Goal: Task Accomplishment & Management: Manage account settings

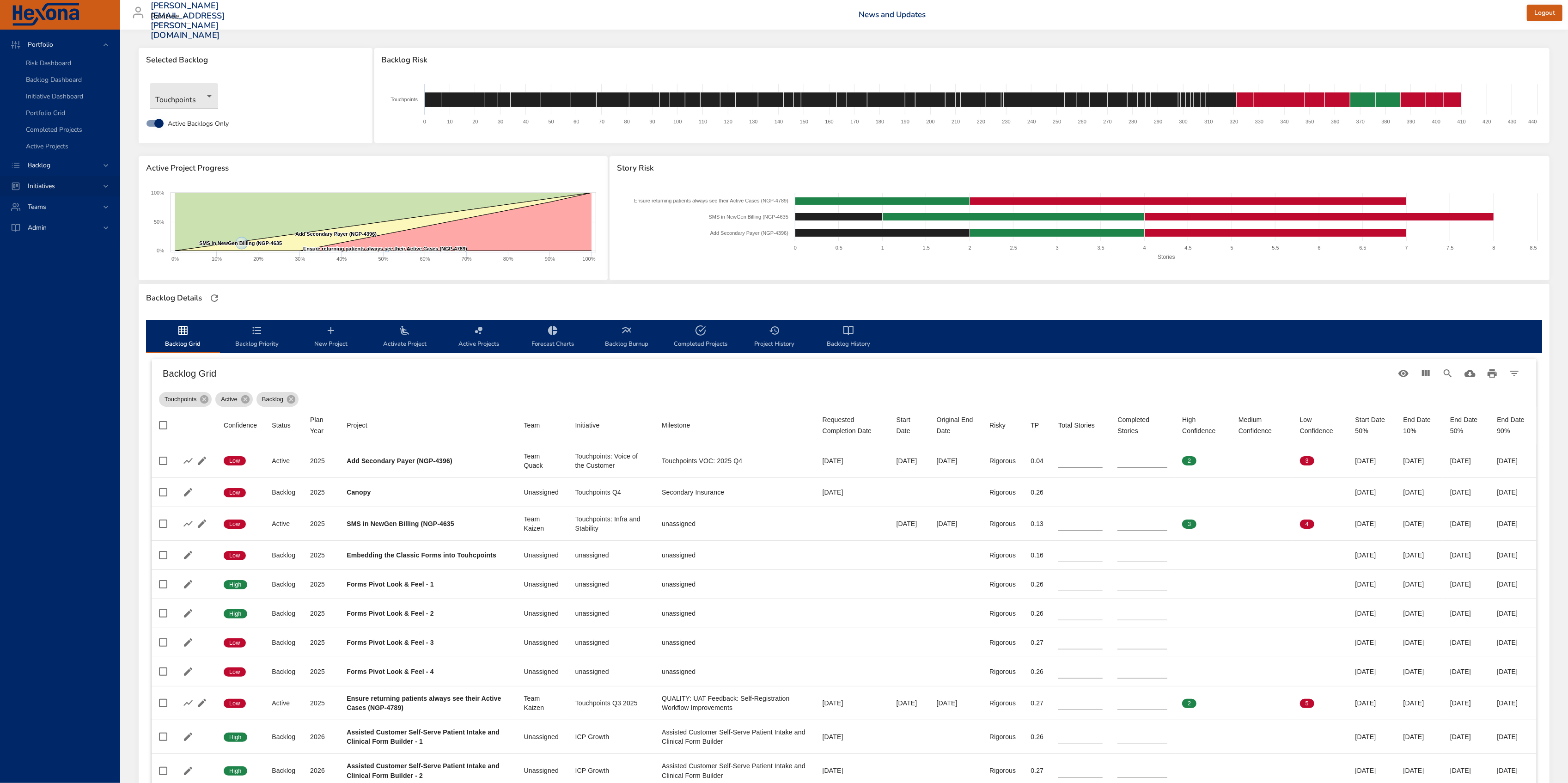
click at [104, 187] on icon at bounding box center [106, 186] width 10 height 10
click at [65, 123] on span "Milestone Details" at bounding box center [51, 121] width 50 height 9
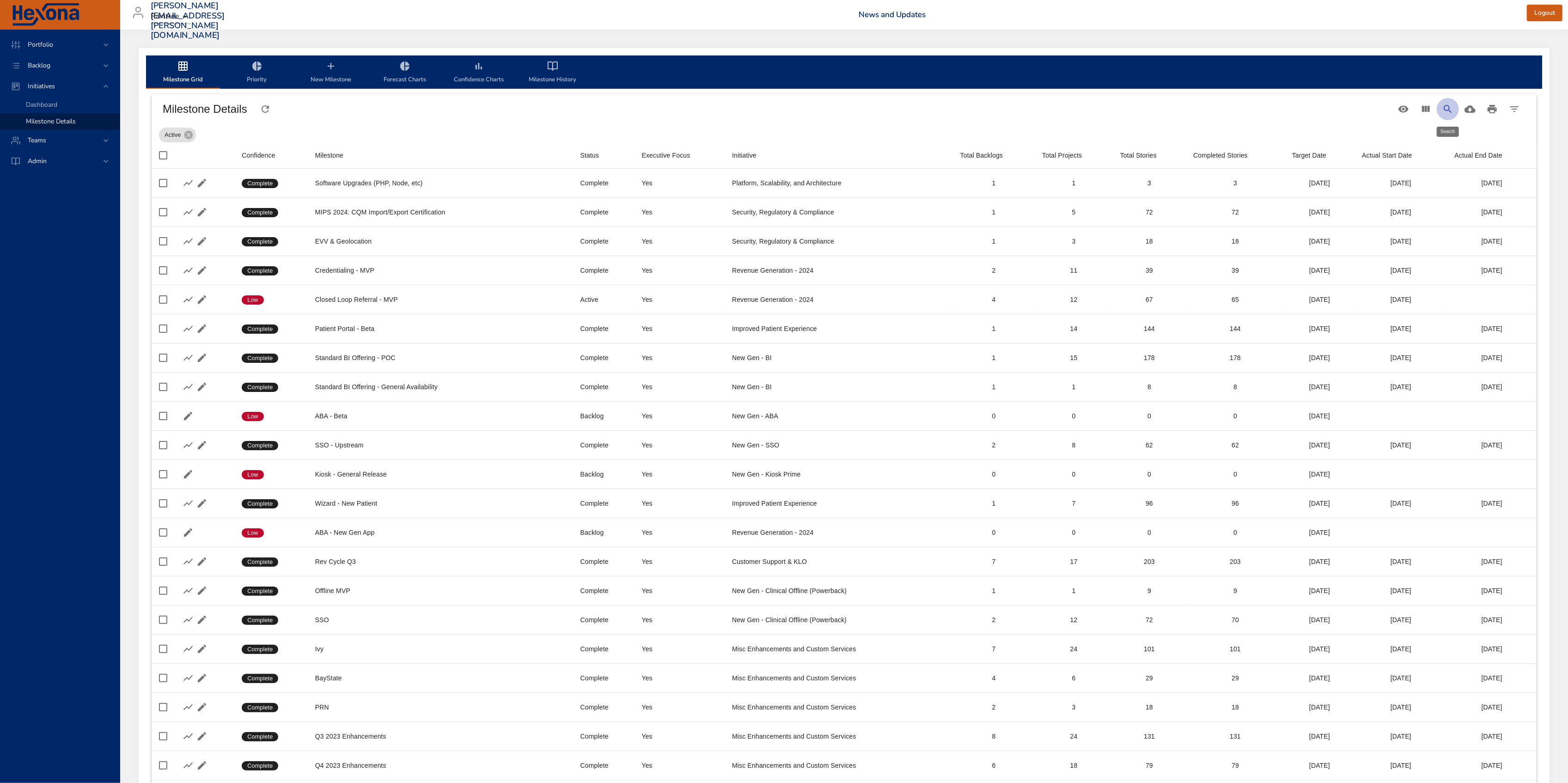
click at [1445, 109] on icon "Search" at bounding box center [1447, 109] width 8 height 8
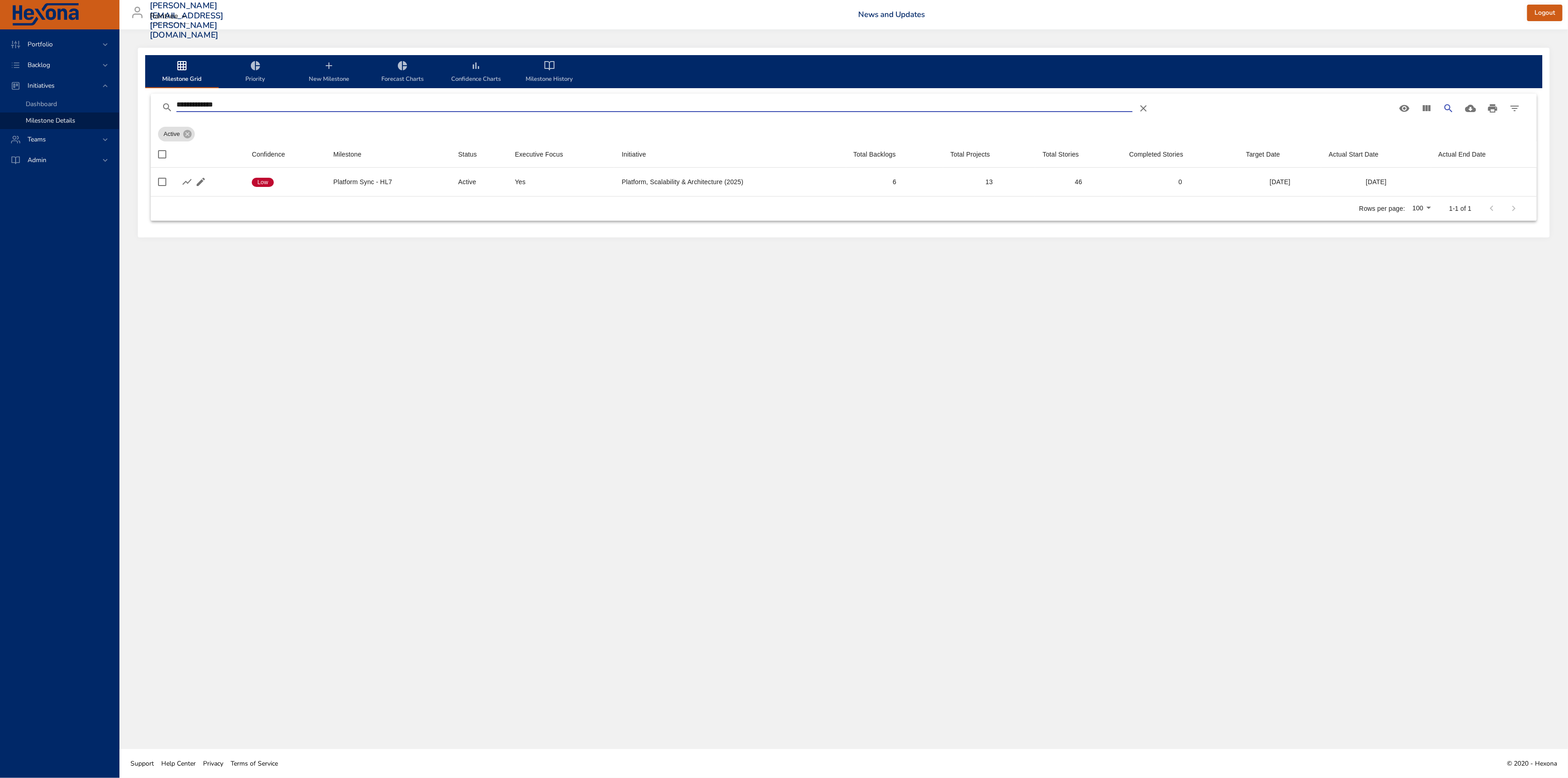
type input "**********"
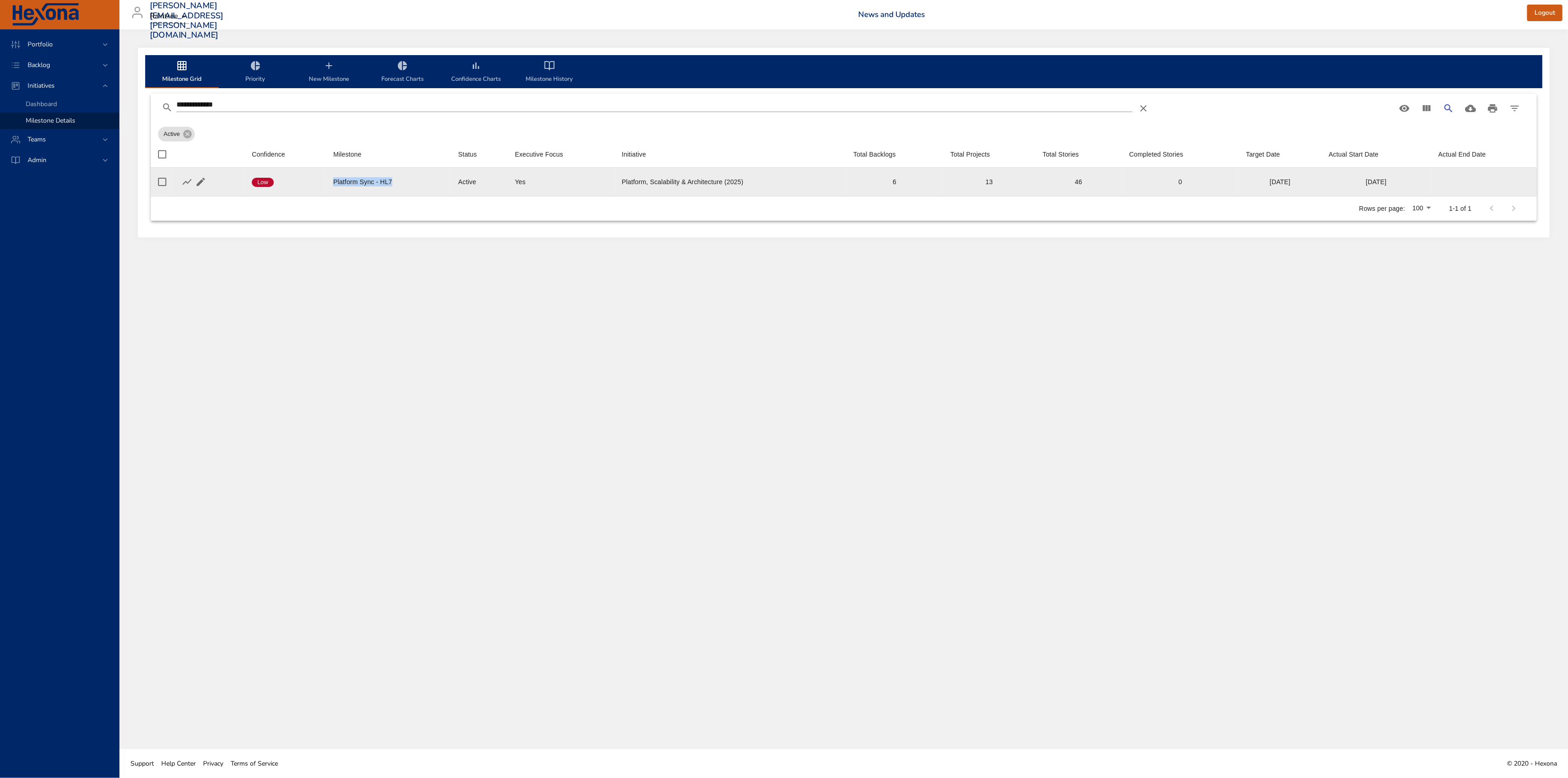
drag, startPoint x: 333, startPoint y: 185, endPoint x: 399, endPoint y: 176, distance: 66.6
click at [399, 176] on td "Milestone Platform Sync - HL7" at bounding box center [388, 182] width 125 height 29
drag, startPoint x: 620, startPoint y: 186, endPoint x: 768, endPoint y: 178, distance: 148.2
click at [768, 178] on td "Initiative Platform, Scalability & Architecture (2025)" at bounding box center [730, 182] width 231 height 29
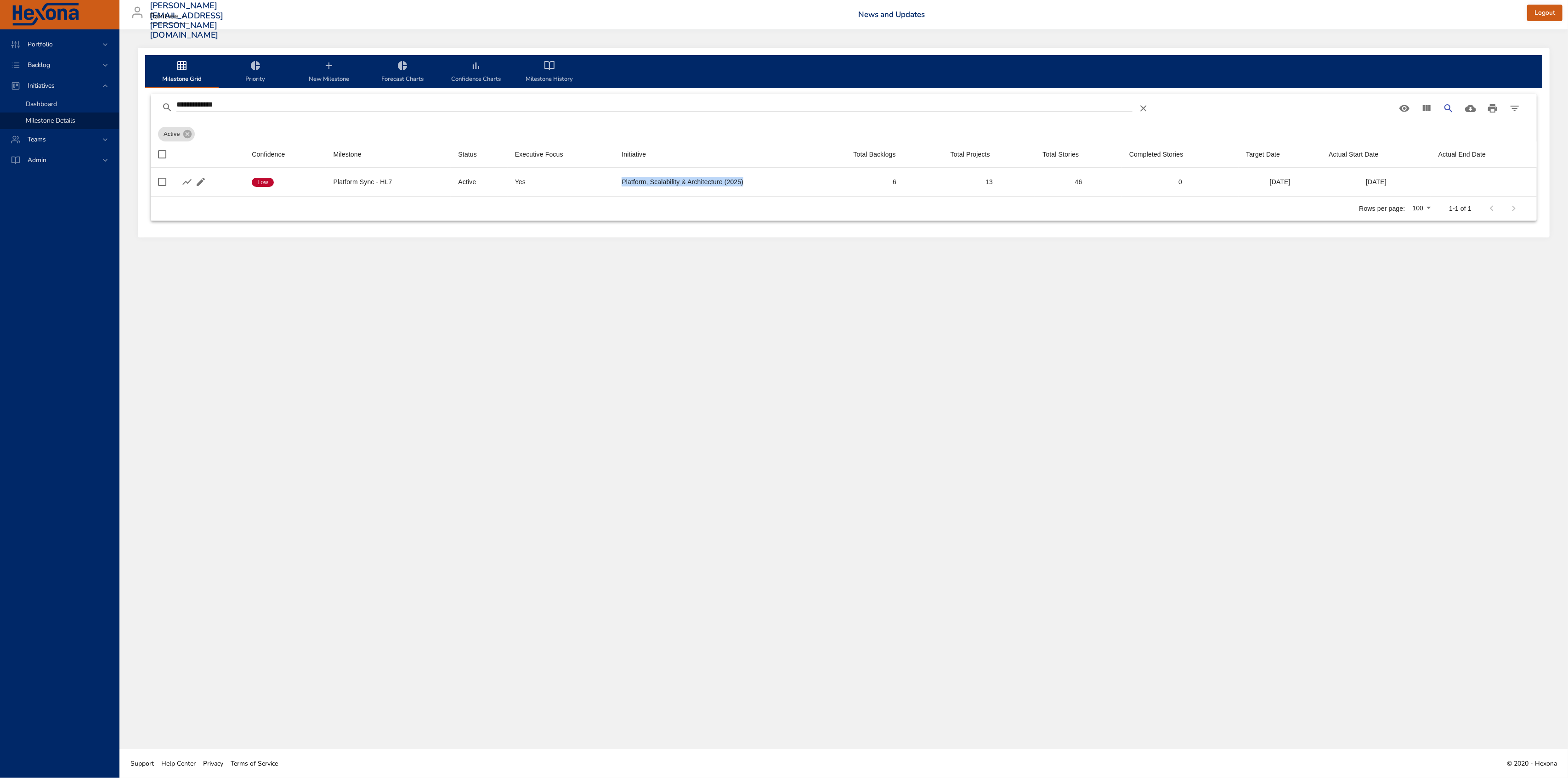
click at [75, 101] on div "Dashboard" at bounding box center [69, 104] width 86 height 9
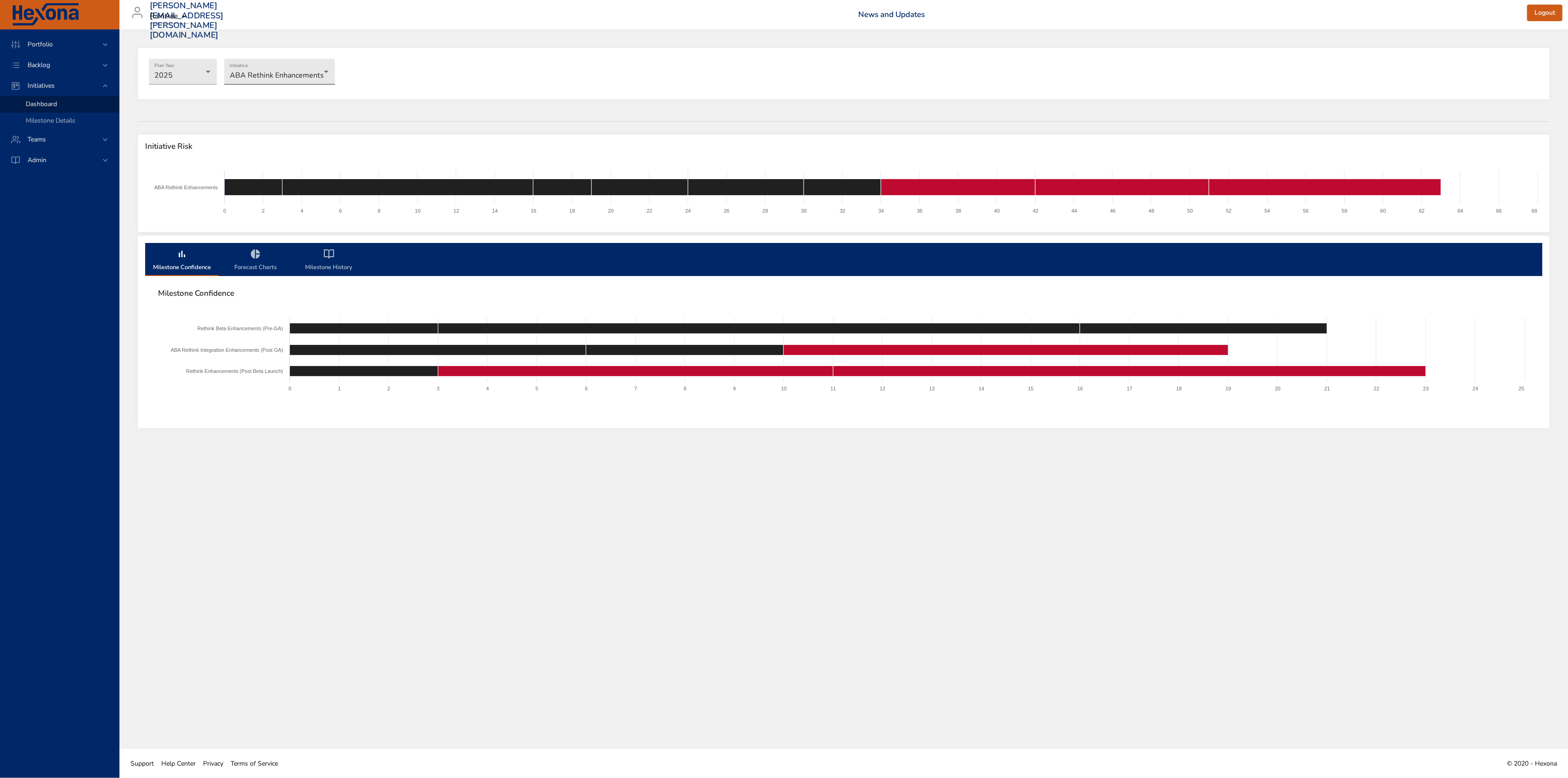
click at [295, 67] on body "Portfolio Backlog Initiatives Dashboard Milestone Details Teams Admin allison.l…" at bounding box center [784, 389] width 1568 height 778
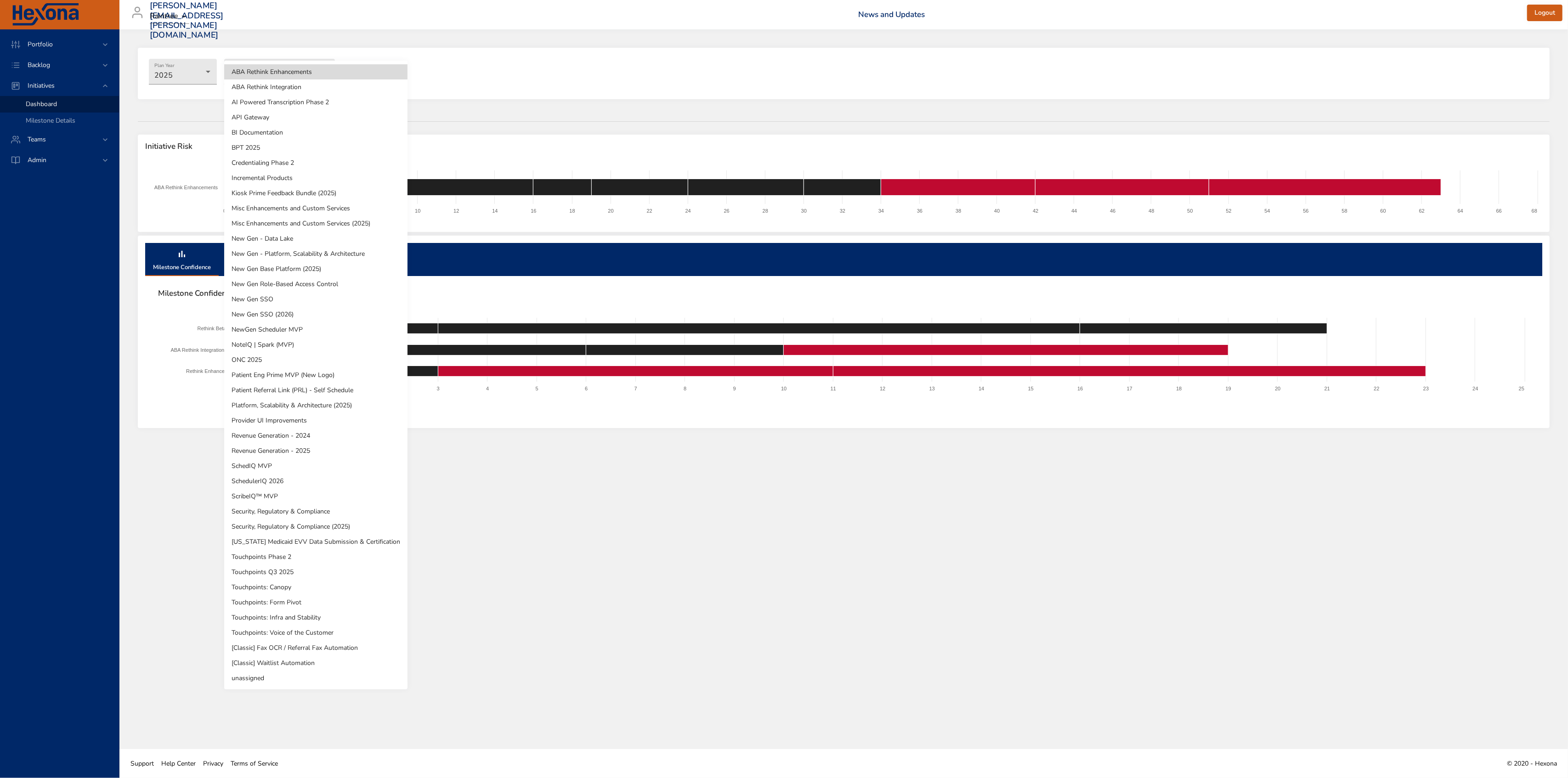
click at [343, 408] on li "Platform, Scalability & Architecture (2025)" at bounding box center [316, 405] width 183 height 15
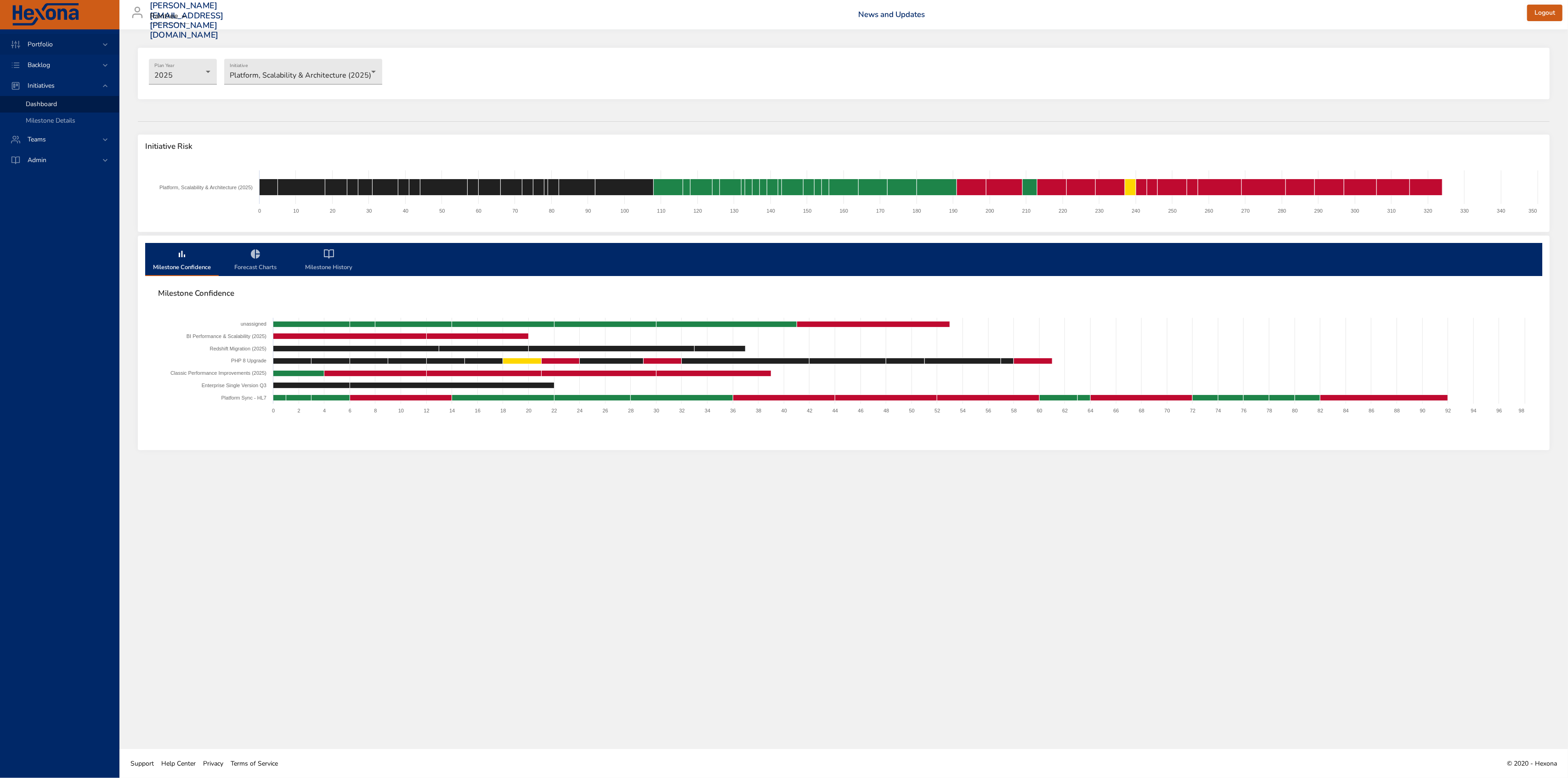
click at [69, 46] on div "Portfolio" at bounding box center [60, 44] width 80 height 9
click at [70, 97] on span "Initiative Dashboard" at bounding box center [54, 96] width 57 height 9
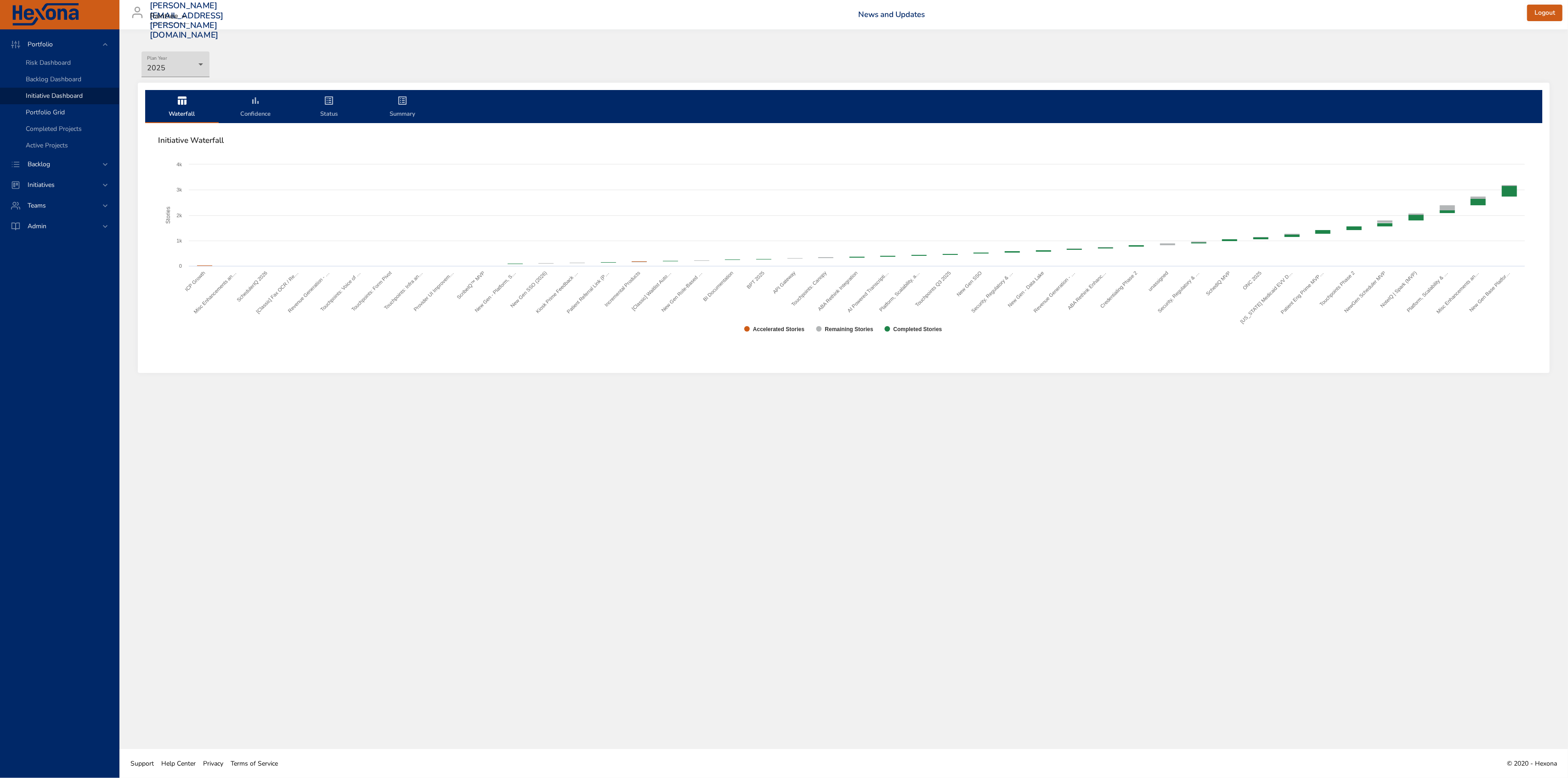
click at [67, 108] on div "Portfolio Grid" at bounding box center [69, 112] width 86 height 9
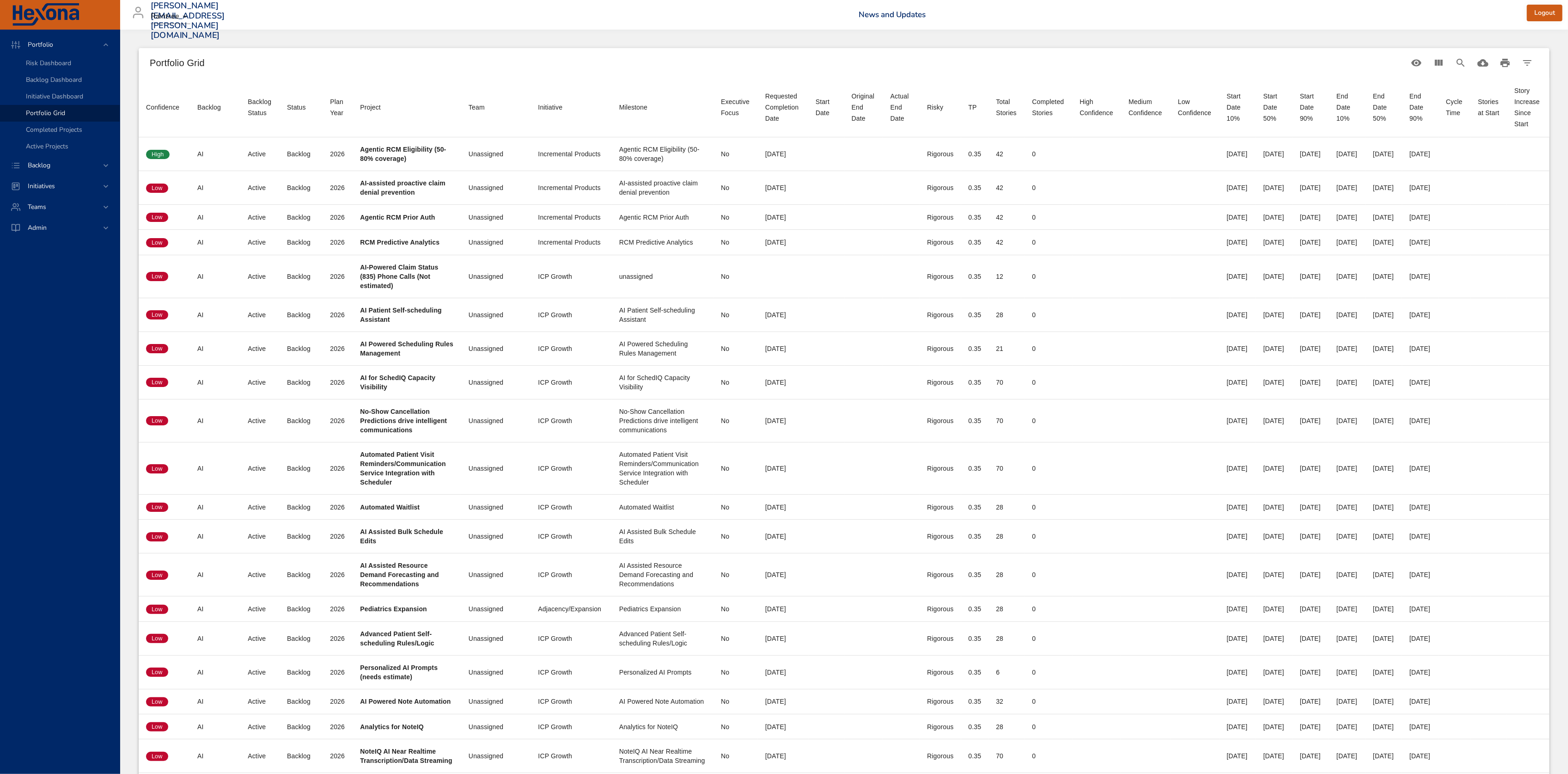
scroll to position [0, 48]
click at [1461, 63] on icon "Search" at bounding box center [1460, 62] width 11 height 11
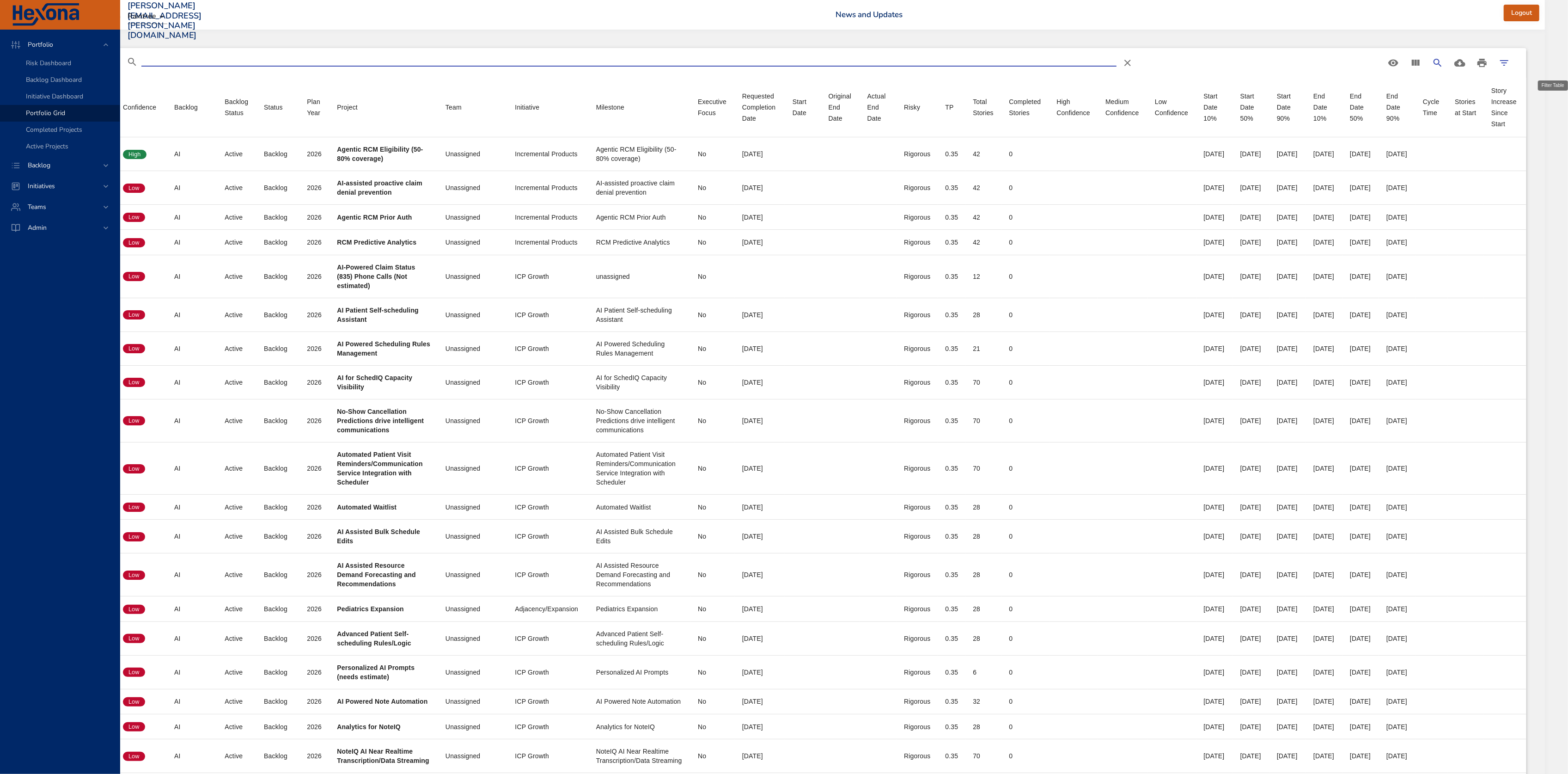
click at [1515, 64] on button "Filter Table" at bounding box center [1504, 62] width 22 height 22
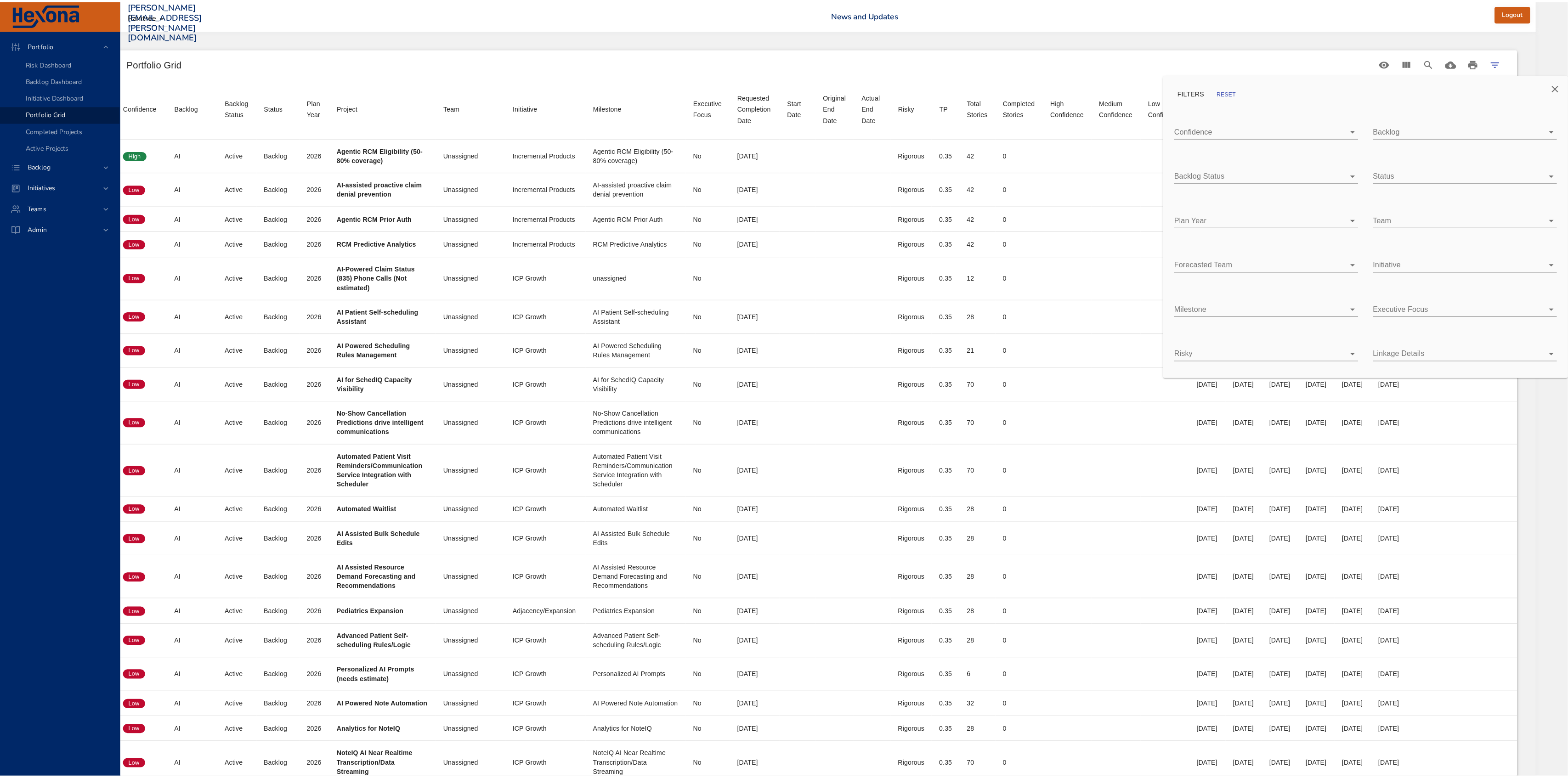
scroll to position [0, 39]
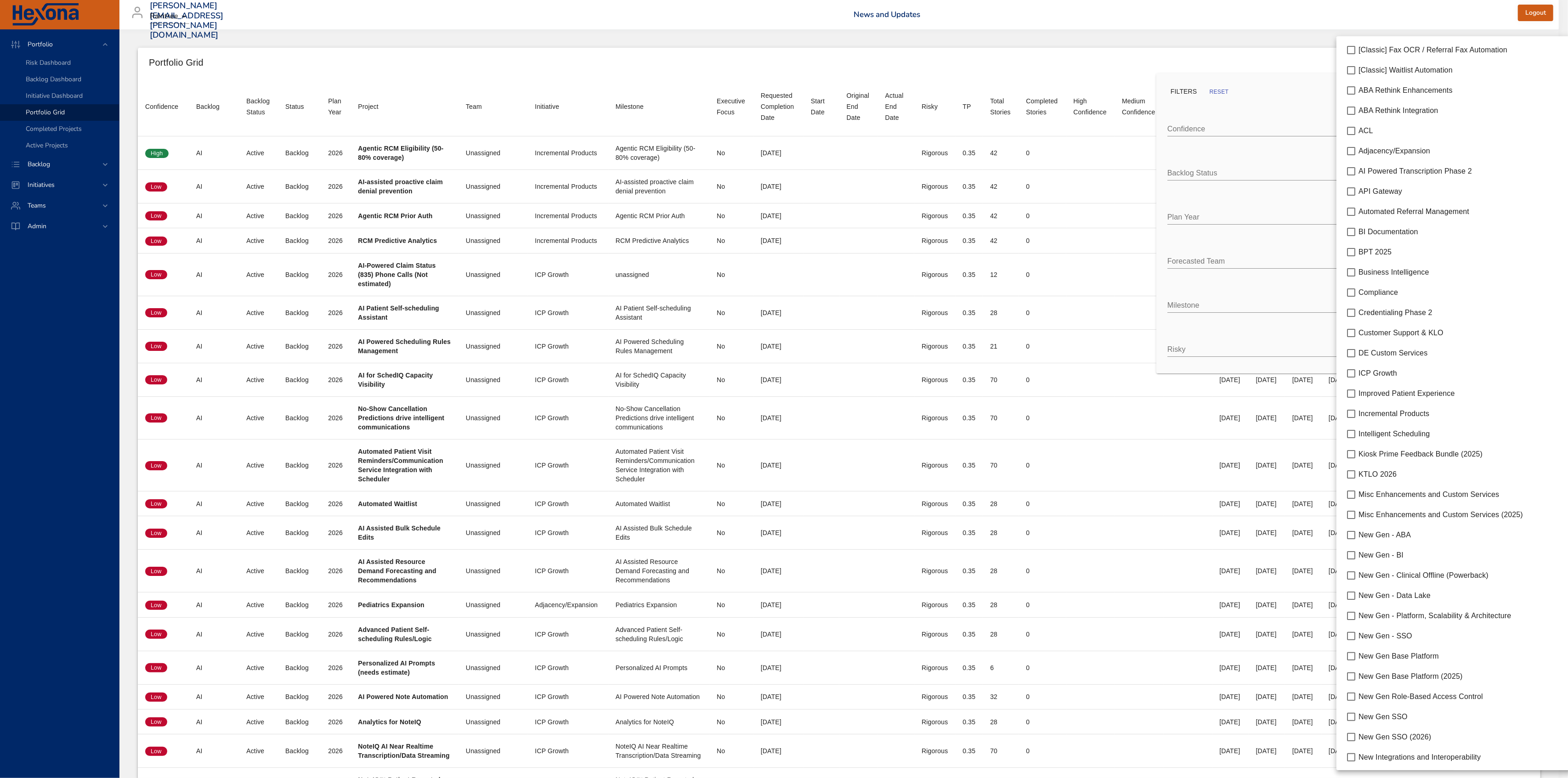
click at [1388, 265] on body "Portfolio Risk Dashboard Backlog Dashboard Initiative Dashboard Portfolio Grid …" at bounding box center [784, 389] width 1568 height 778
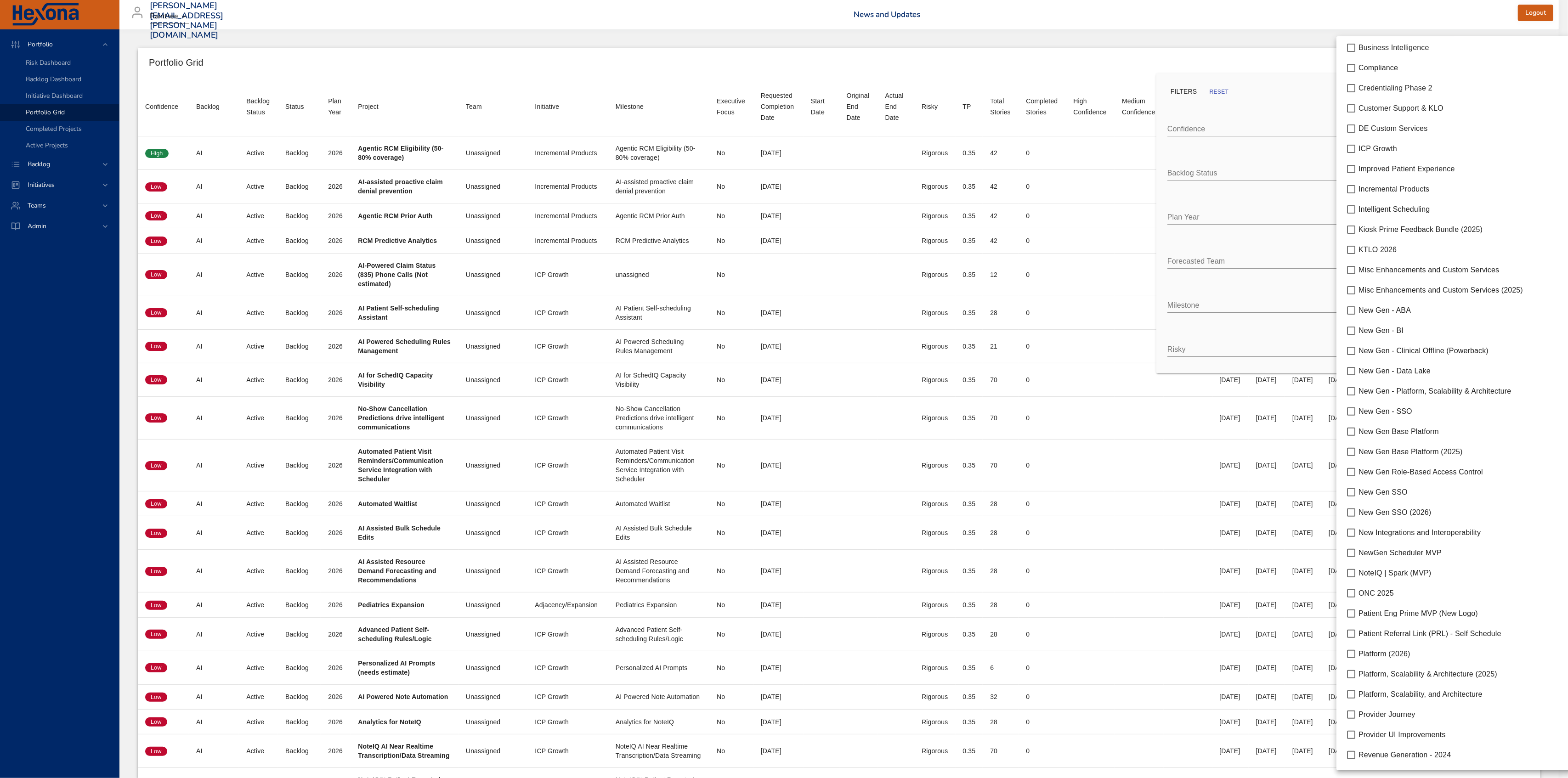
scroll to position [245, 0]
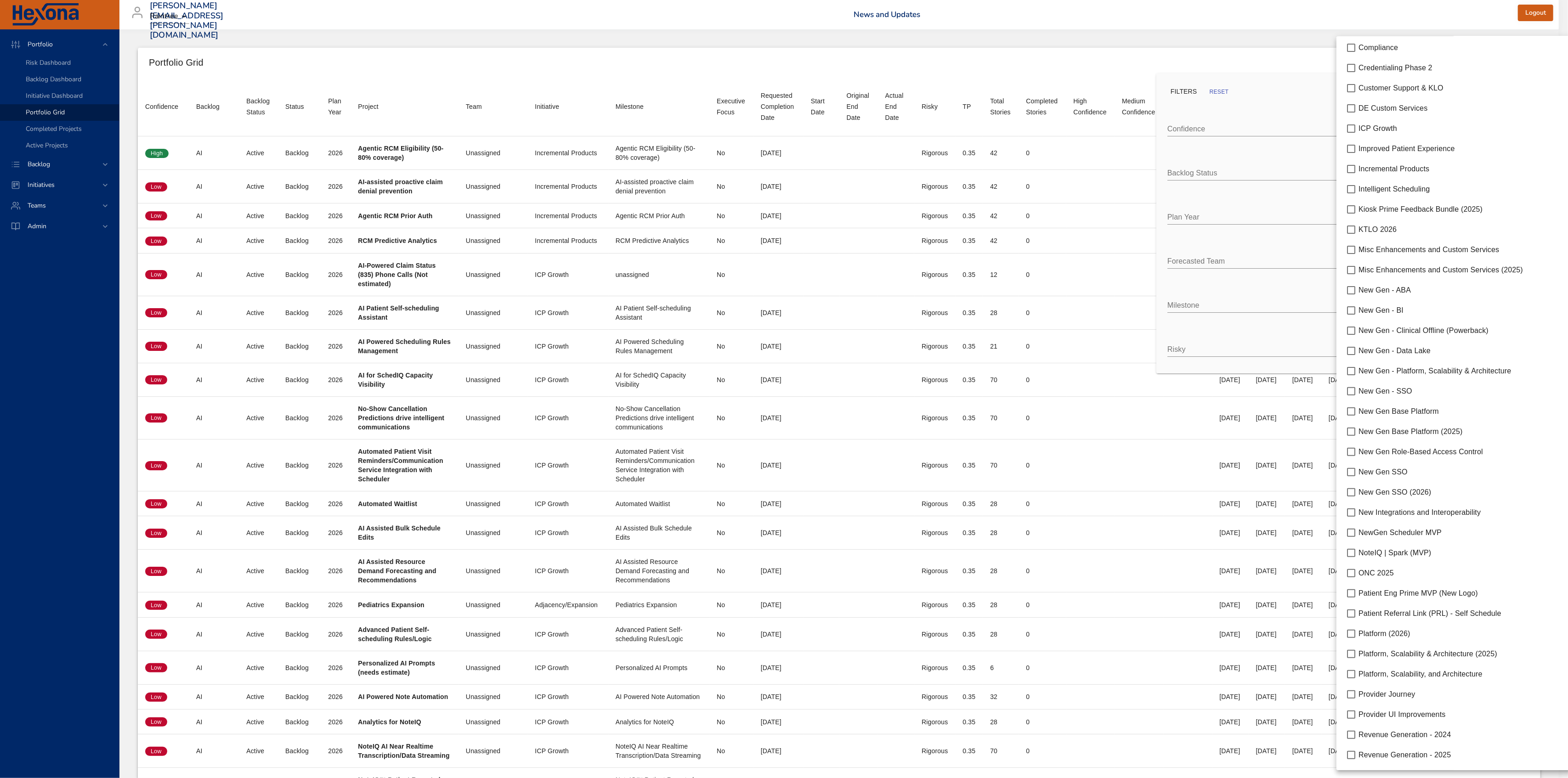
click at [1486, 659] on div "Platform, Scalability & Architecture (2025)" at bounding box center [1462, 653] width 207 height 11
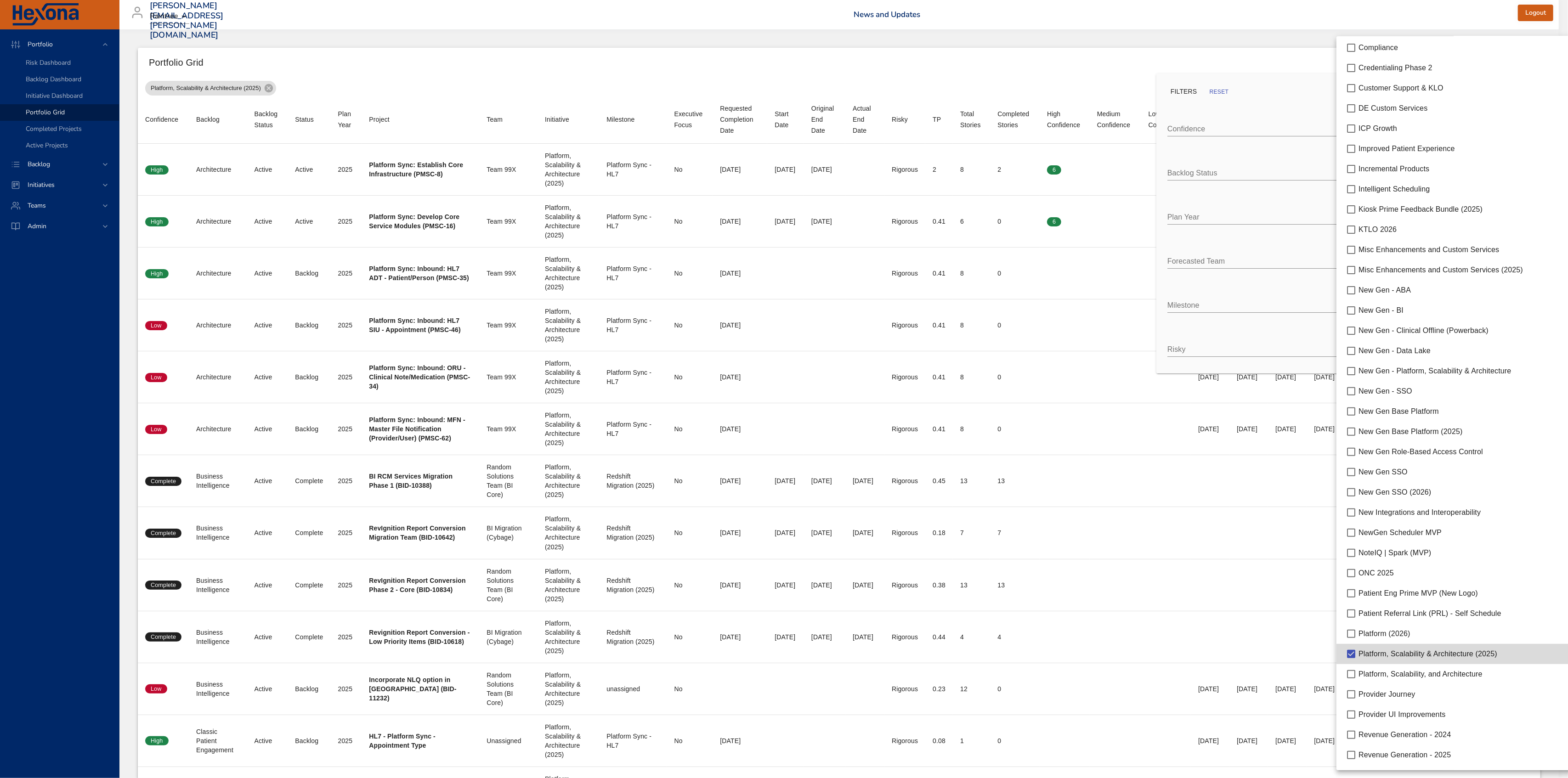
scroll to position [0, 0]
click at [1304, 95] on div at bounding box center [784, 389] width 1568 height 778
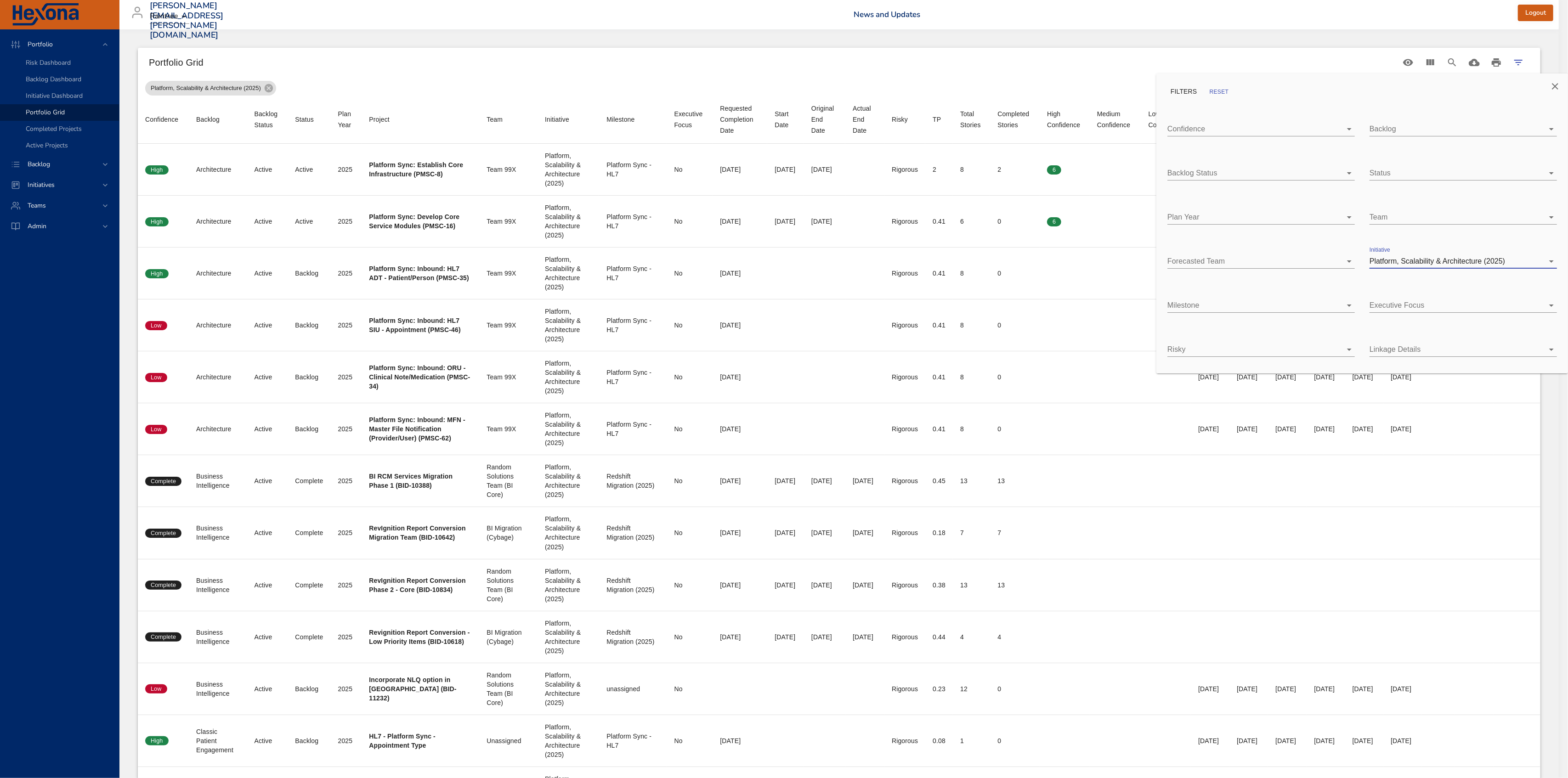
click at [1237, 310] on body "Portfolio Risk Dashboard Backlog Dashboard Initiative Dashboard Portfolio Grid …" at bounding box center [784, 389] width 1568 height 778
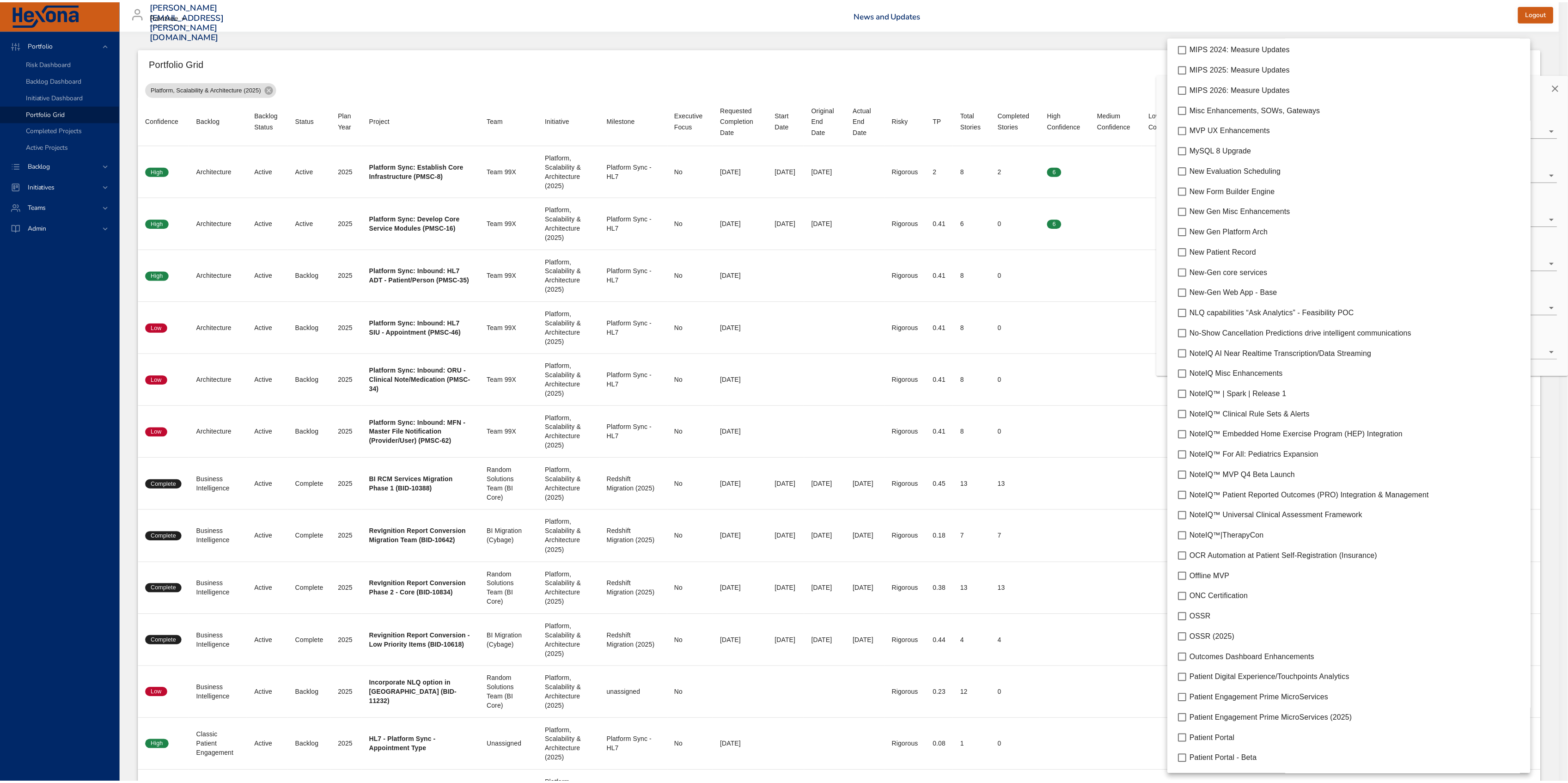
scroll to position [2712, 0]
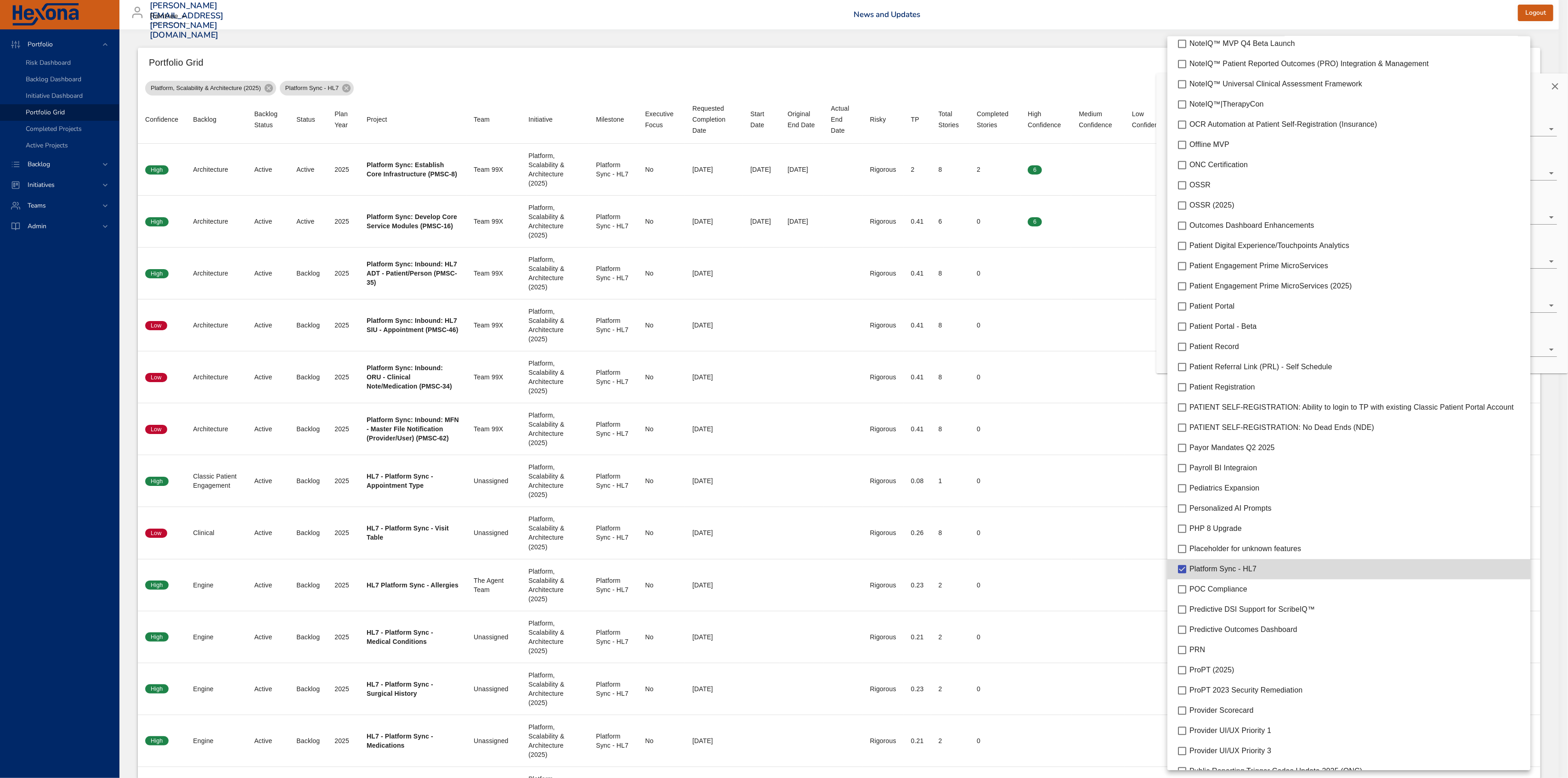
click at [1094, 63] on div at bounding box center [784, 389] width 1568 height 778
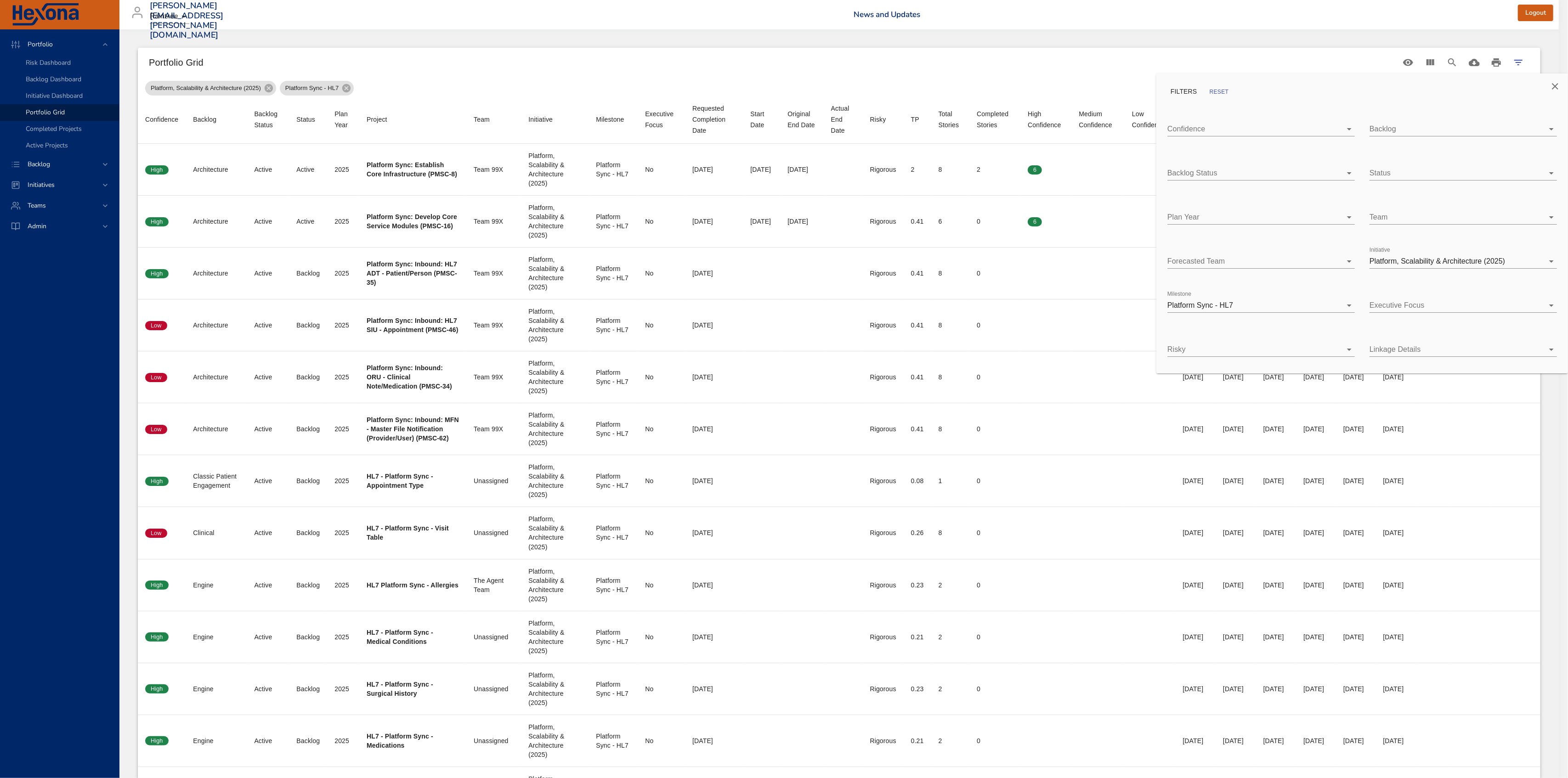
click at [1559, 82] on icon "Close" at bounding box center [1555, 86] width 11 height 11
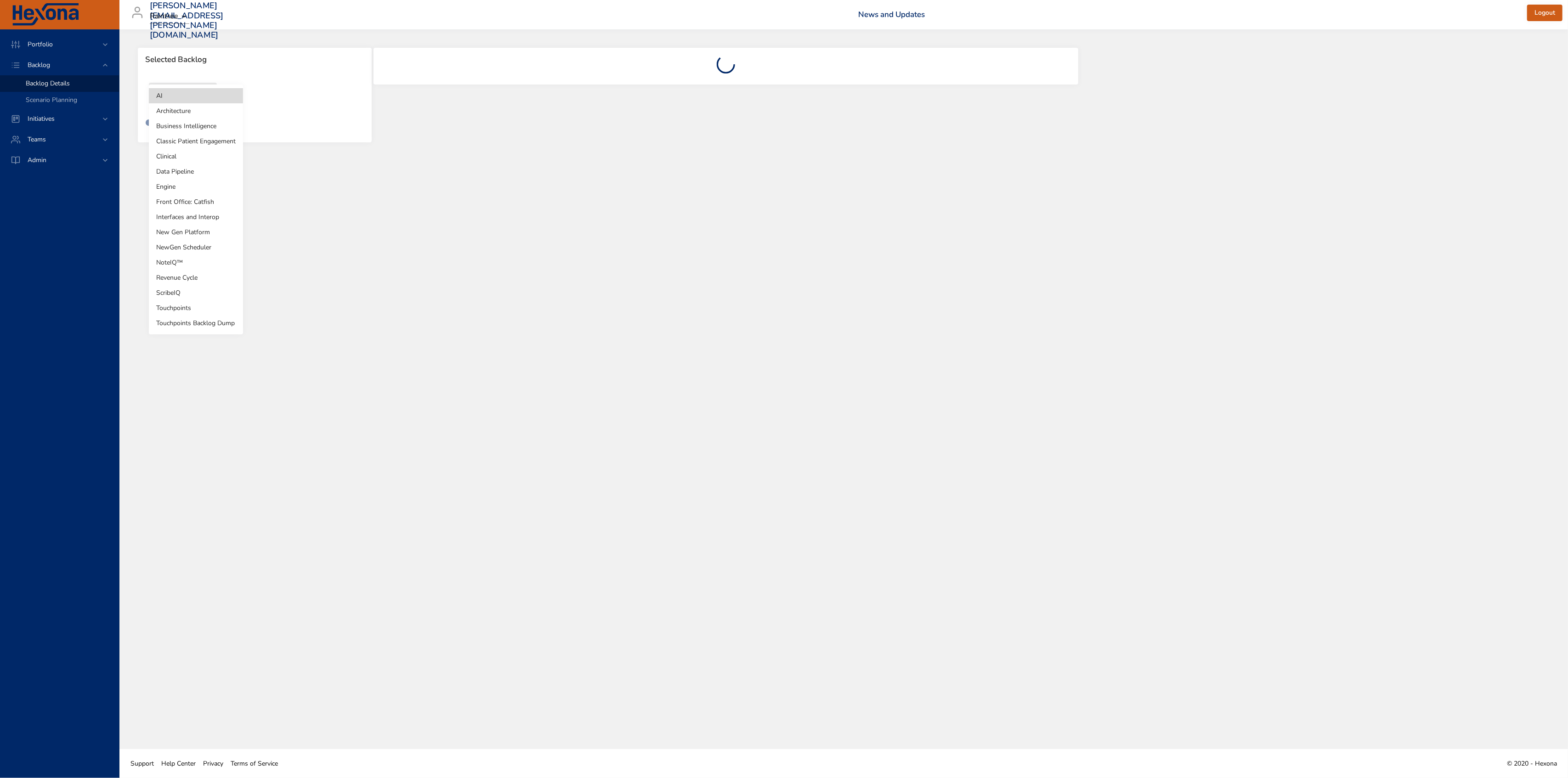
click at [181, 95] on body "Portfolio Backlog Backlog Details Scenario Planning Initiatives Teams Admin [PE…" at bounding box center [784, 389] width 1568 height 778
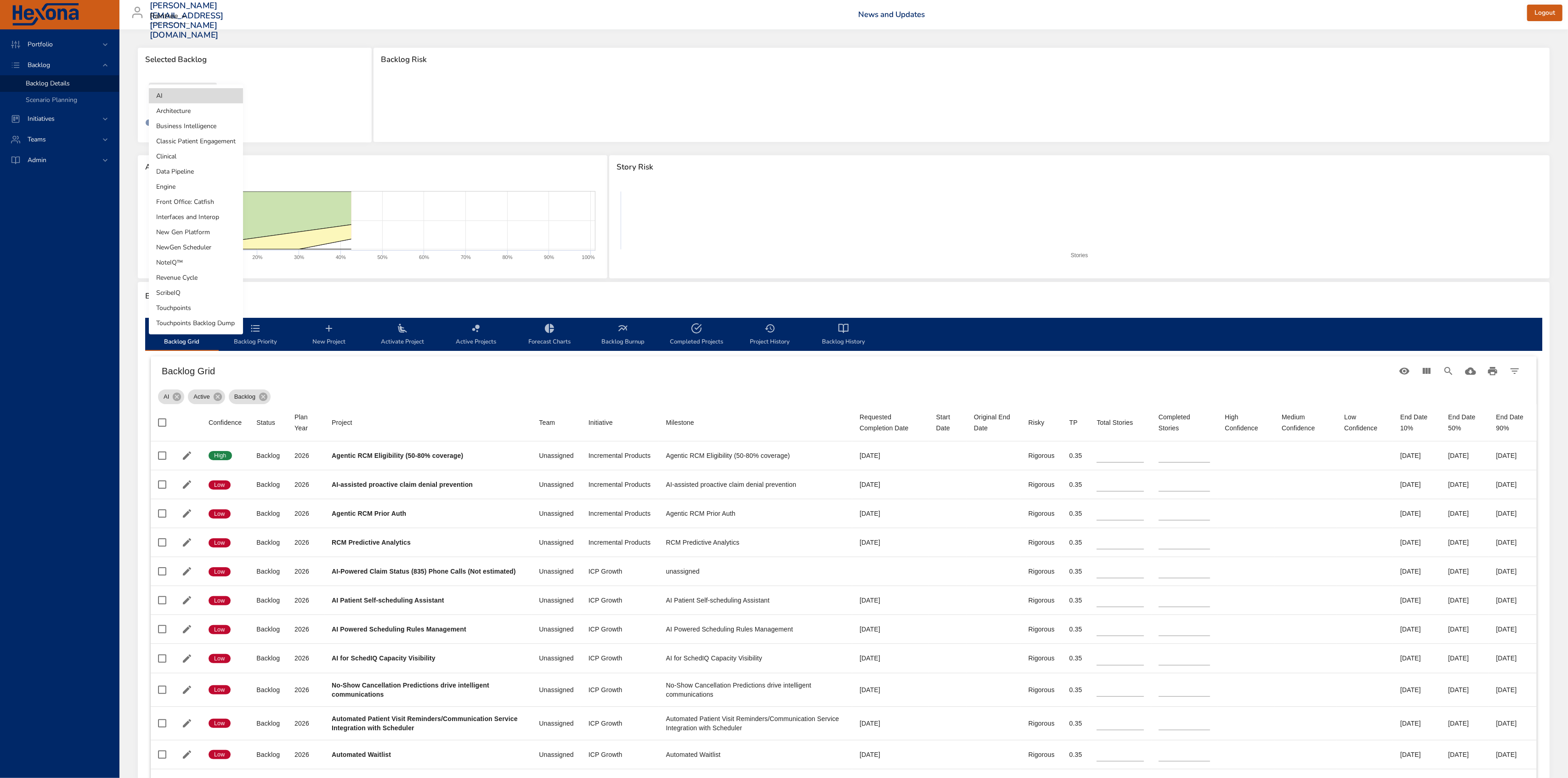
click at [197, 115] on li "Architecture" at bounding box center [195, 111] width 94 height 15
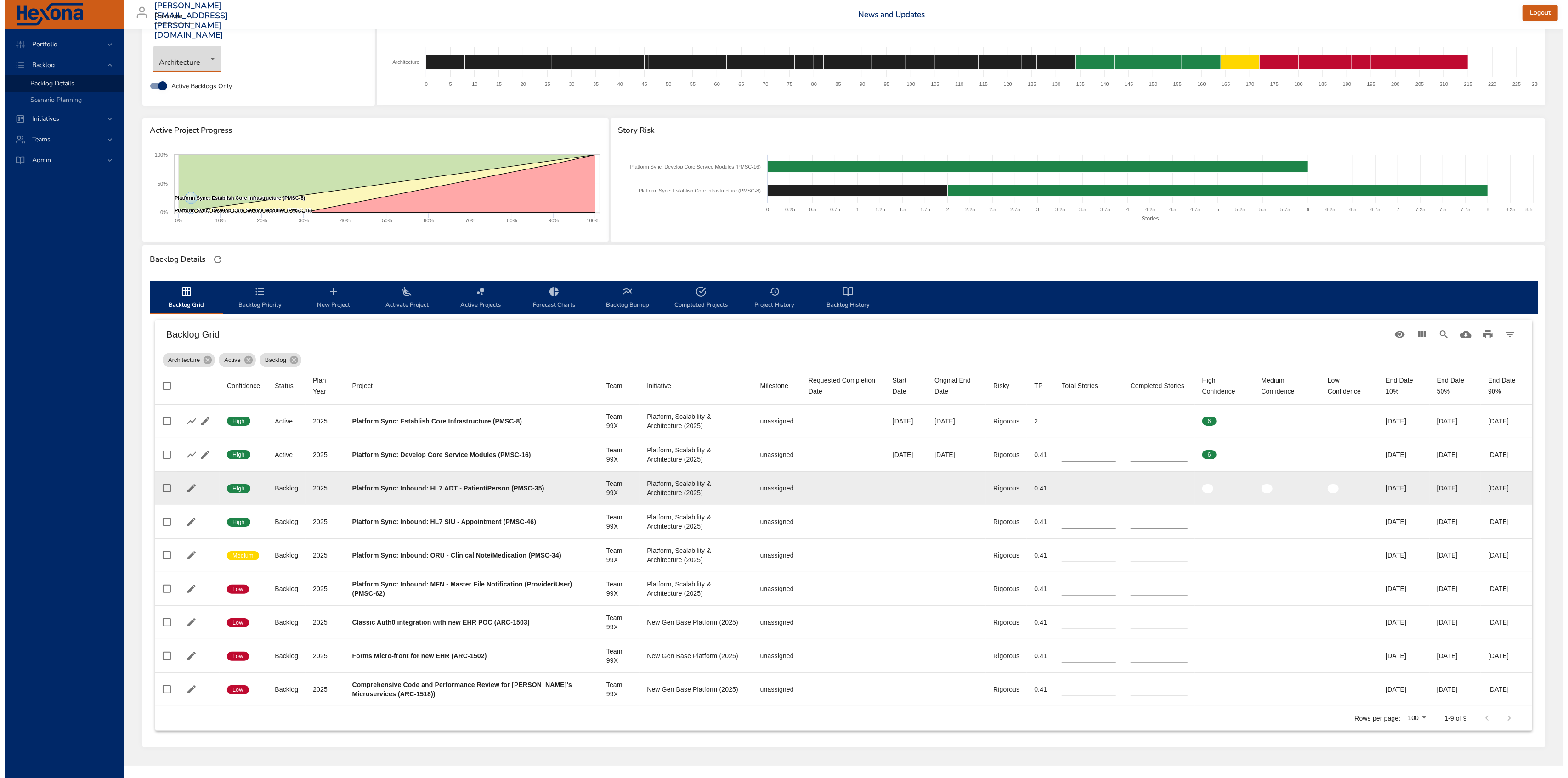
scroll to position [54, 0]
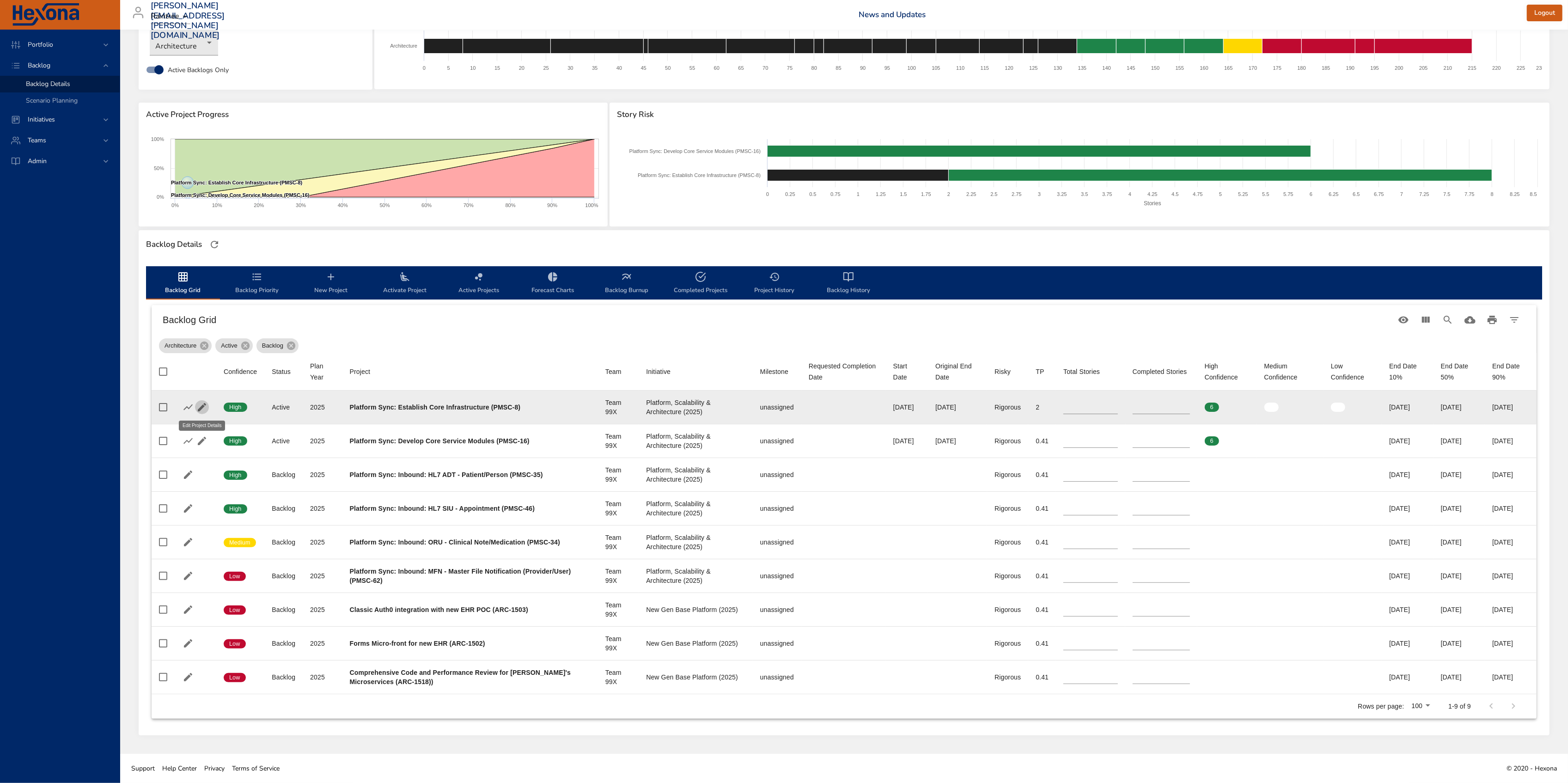
click at [204, 407] on icon "button" at bounding box center [202, 407] width 11 height 11
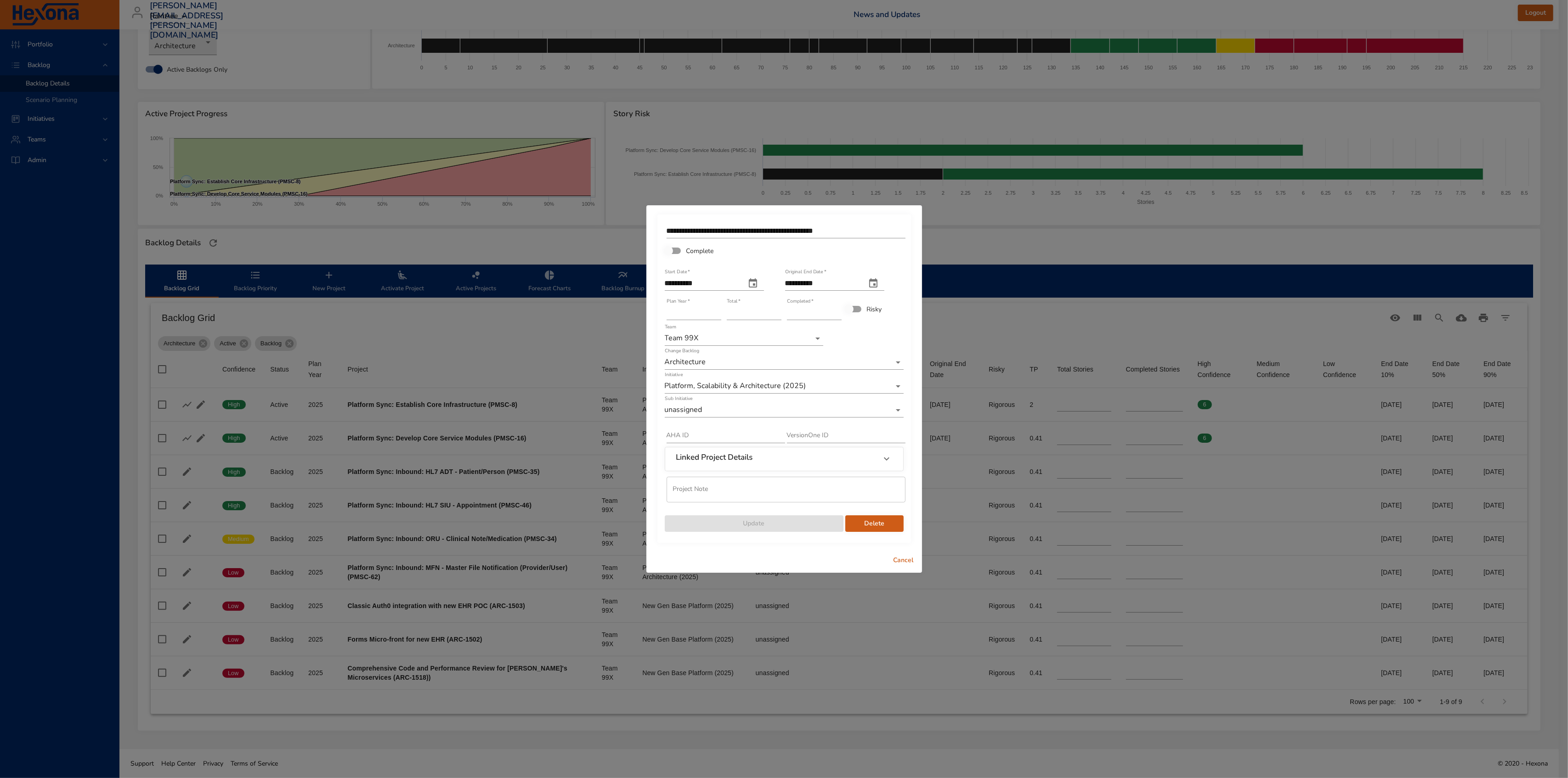
click at [749, 413] on body "Portfolio Backlog Backlog Details Scenario Planning Initiatives Teams Admin [PE…" at bounding box center [784, 336] width 1568 height 778
click at [752, 320] on li "Platform Sync - HL7" at bounding box center [785, 319] width 239 height 15
click at [822, 525] on span "Update" at bounding box center [754, 524] width 164 height 11
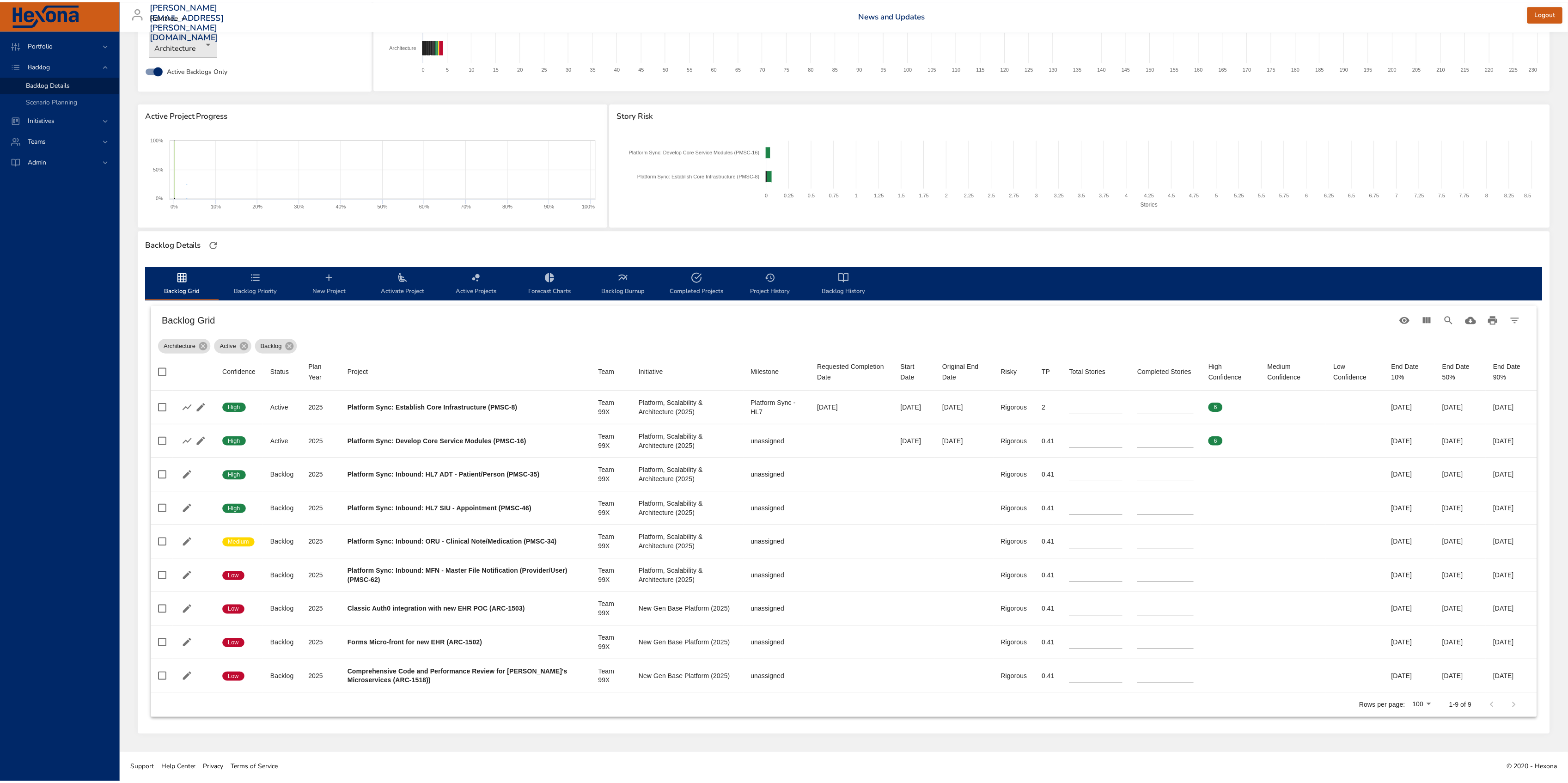
scroll to position [0, 0]
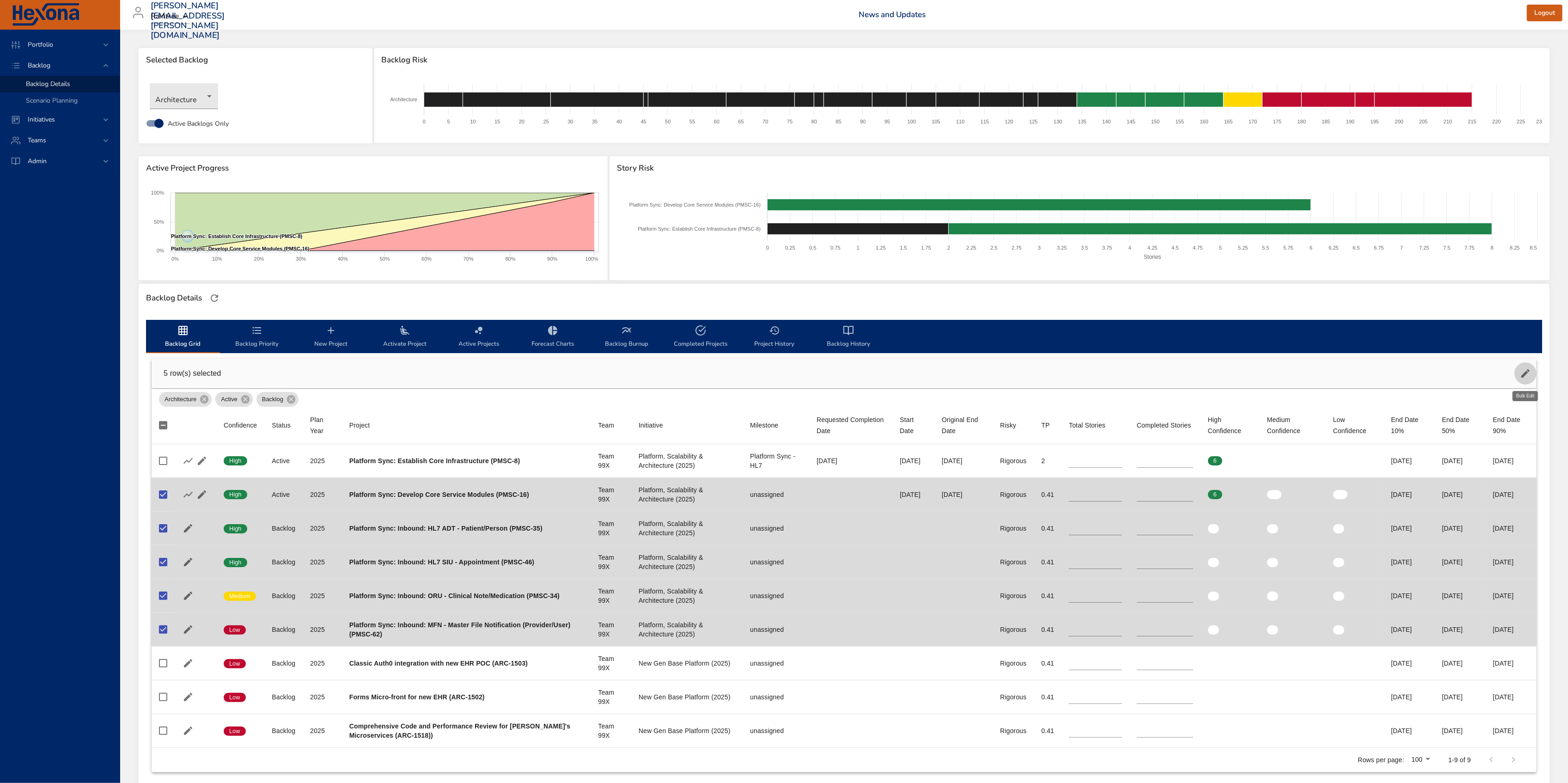
click at [1523, 370] on icon "button" at bounding box center [1525, 373] width 11 height 11
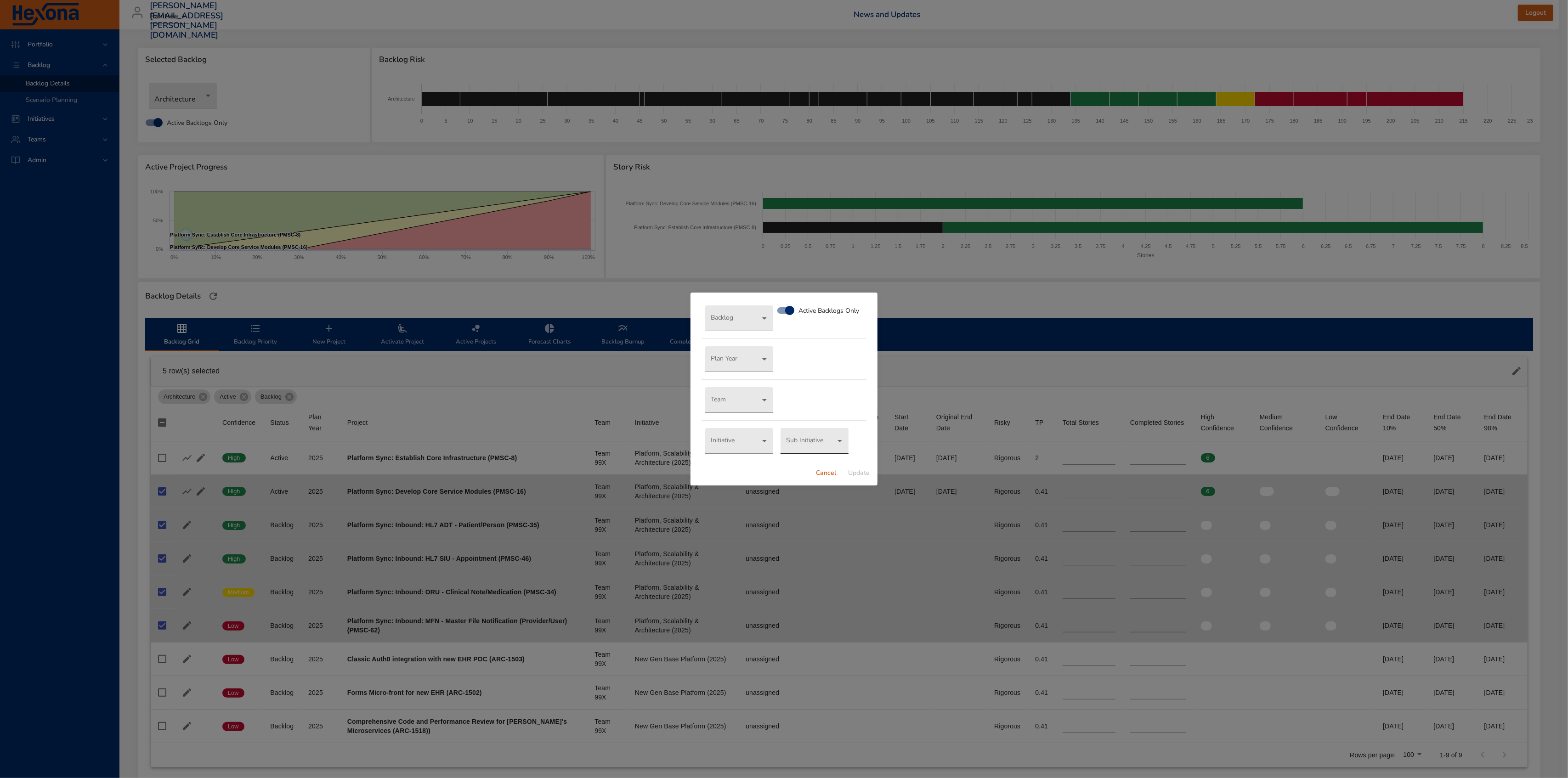
click at [819, 446] on body "Portfolio Backlog Backlog Details Scenario Planning Initiatives Teams Admin [PE…" at bounding box center [784, 389] width 1568 height 778
click at [752, 436] on div at bounding box center [784, 389] width 1568 height 778
click at [756, 436] on body "Portfolio Backlog Backlog Details Scenario Planning Initiatives Teams Admin [PE…" at bounding box center [784, 389] width 1568 height 778
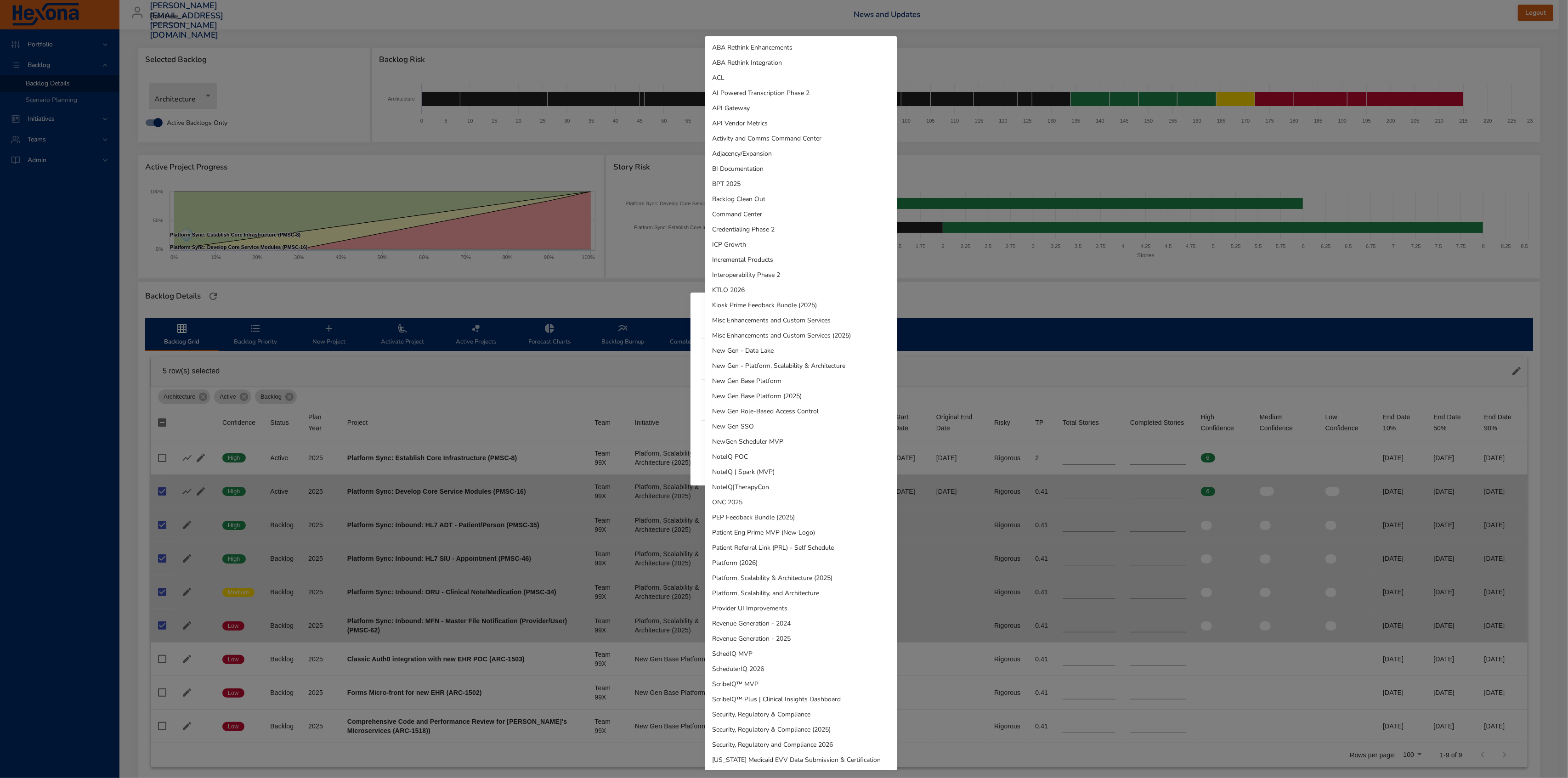
click at [796, 585] on li "Platform, Scalability & Architecture (2025)" at bounding box center [801, 578] width 192 height 15
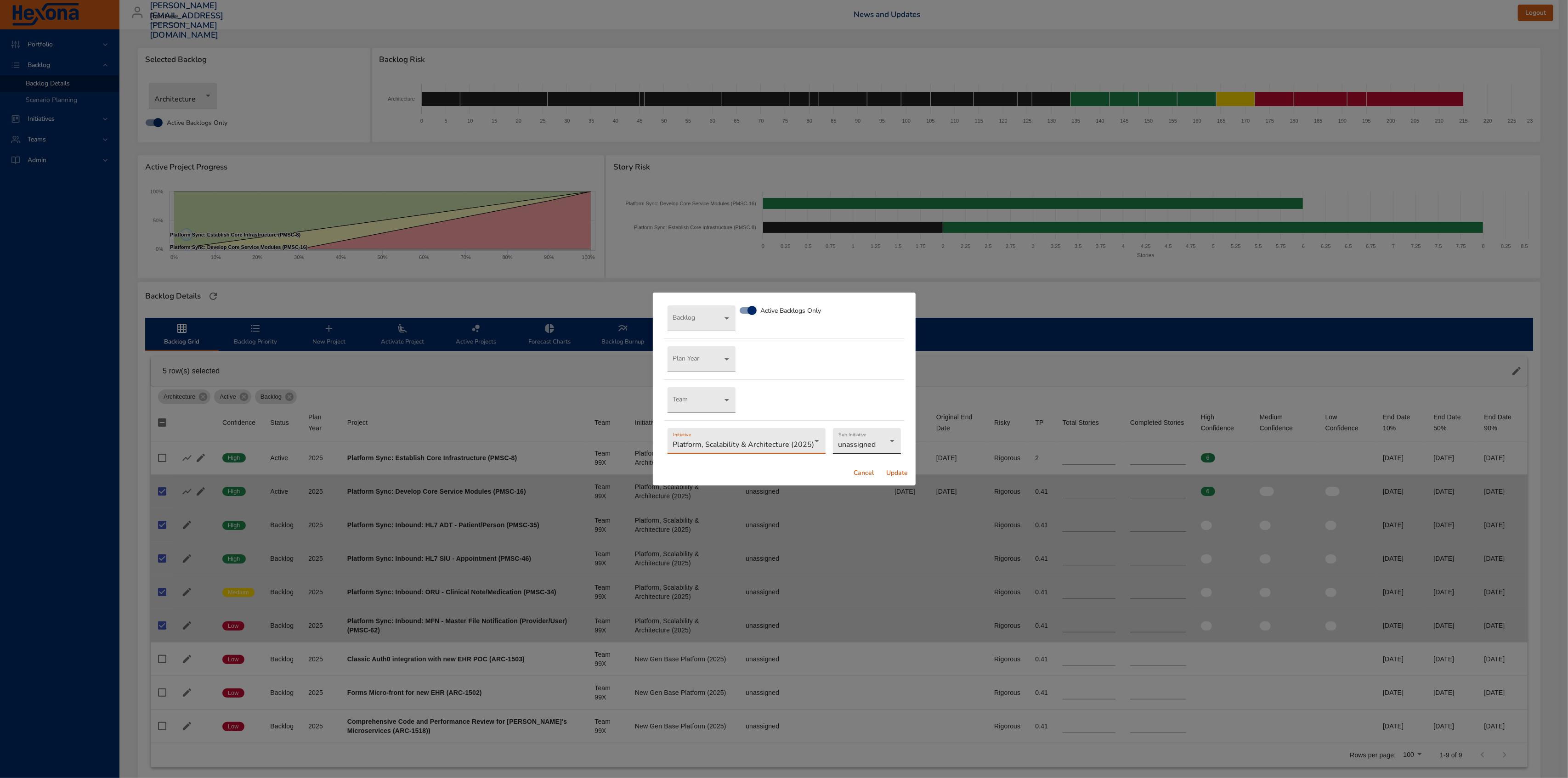
click at [859, 447] on body "Portfolio Backlog Backlog Details Scenario Planning Initiatives Teams Admin [PE…" at bounding box center [784, 389] width 1568 height 778
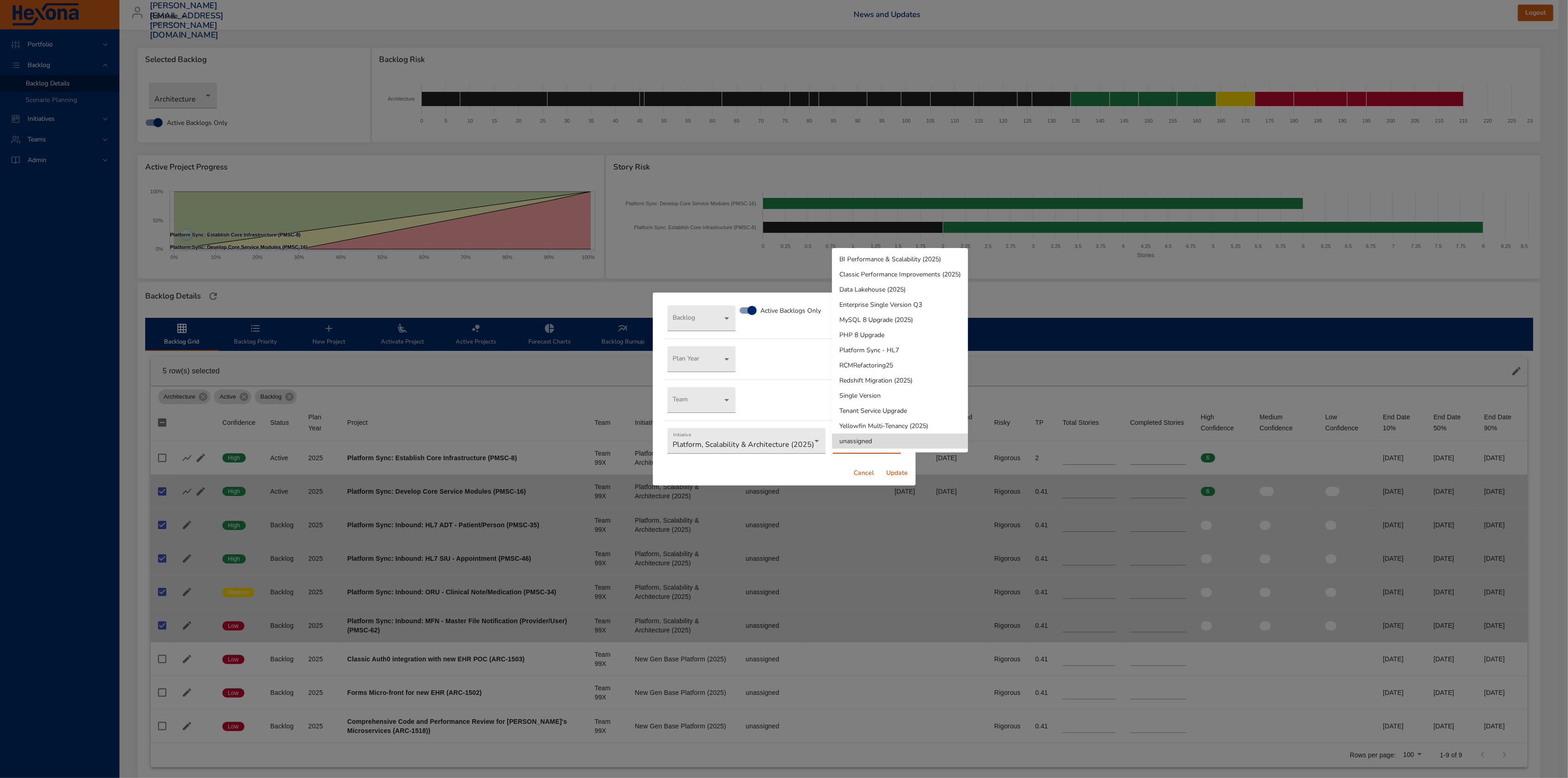
click at [905, 353] on li "Platform Sync - HL7" at bounding box center [900, 350] width 136 height 15
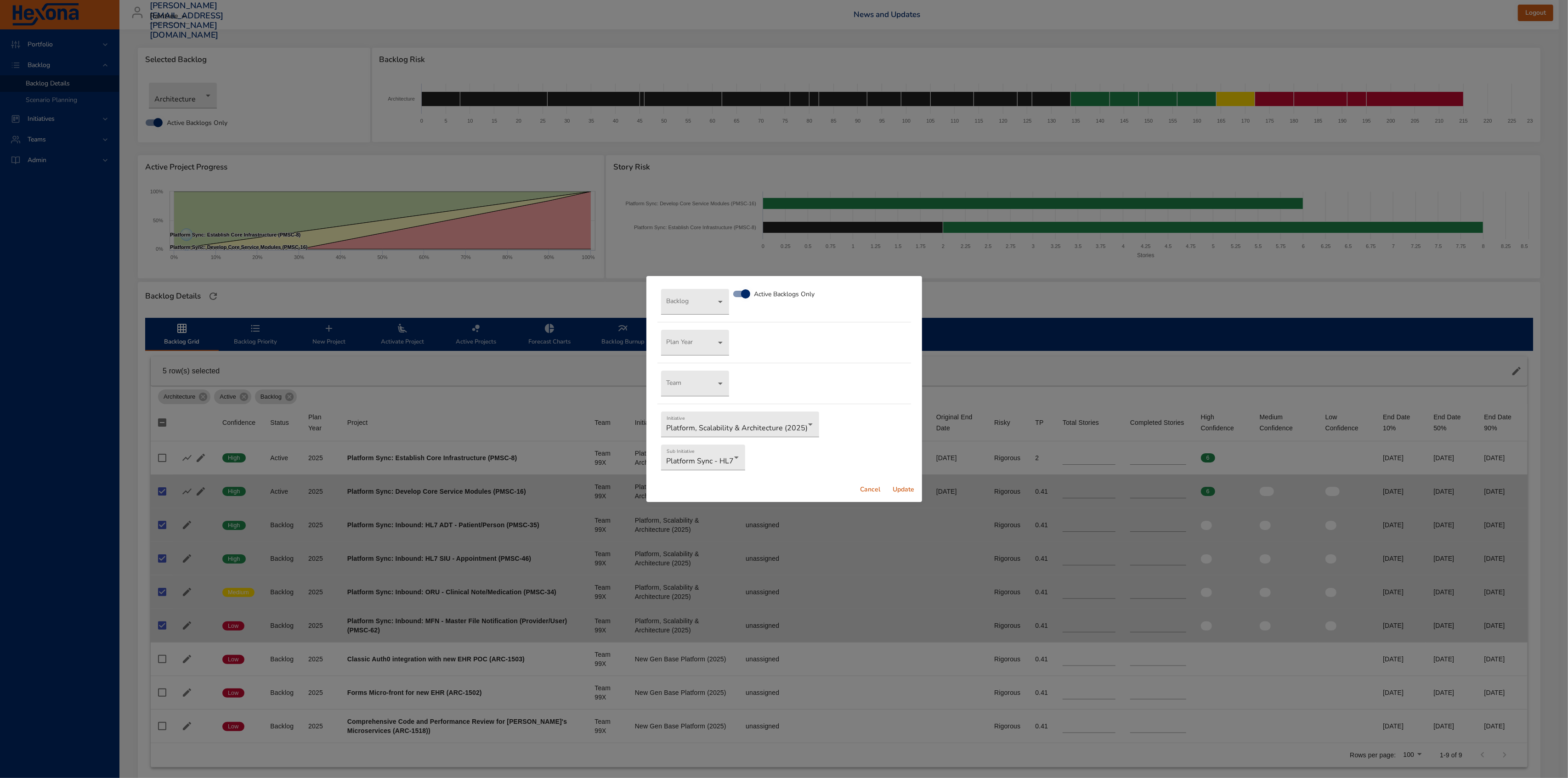
click at [903, 490] on span "Update" at bounding box center [903, 490] width 22 height 11
